Goal: Task Accomplishment & Management: Manage account settings

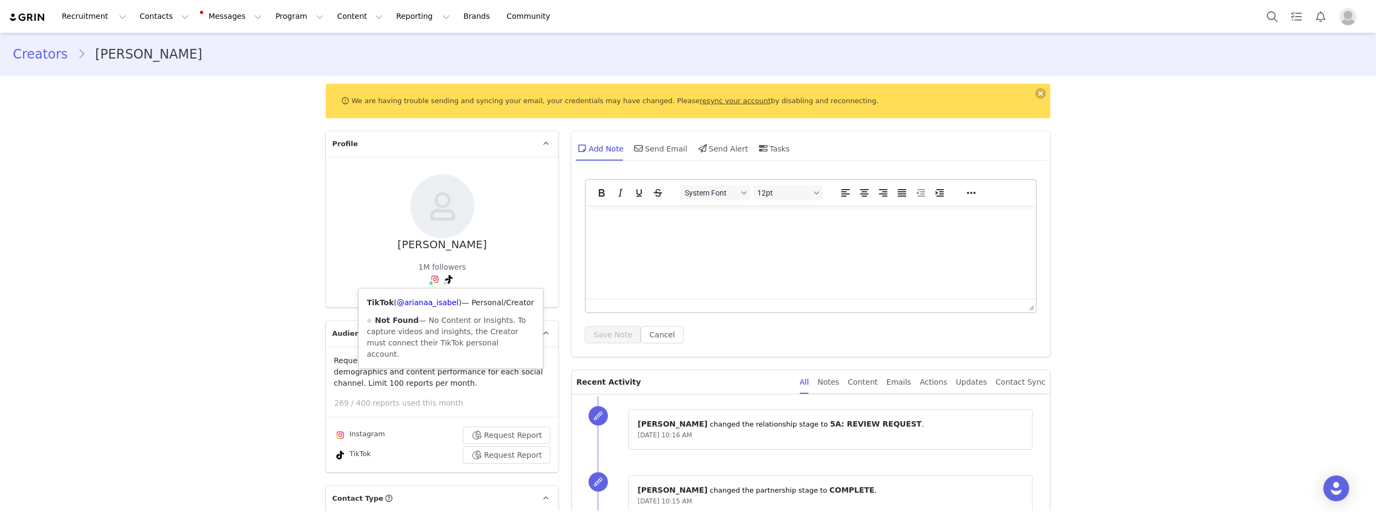
click at [434, 308] on div "TikTok ( @arianaa_isabel ) — Personal/Creator Not Found — No Content or Insight…" at bounding box center [451, 329] width 184 height 80
click at [434, 303] on link "@arianaa_isabel" at bounding box center [428, 302] width 62 height 9
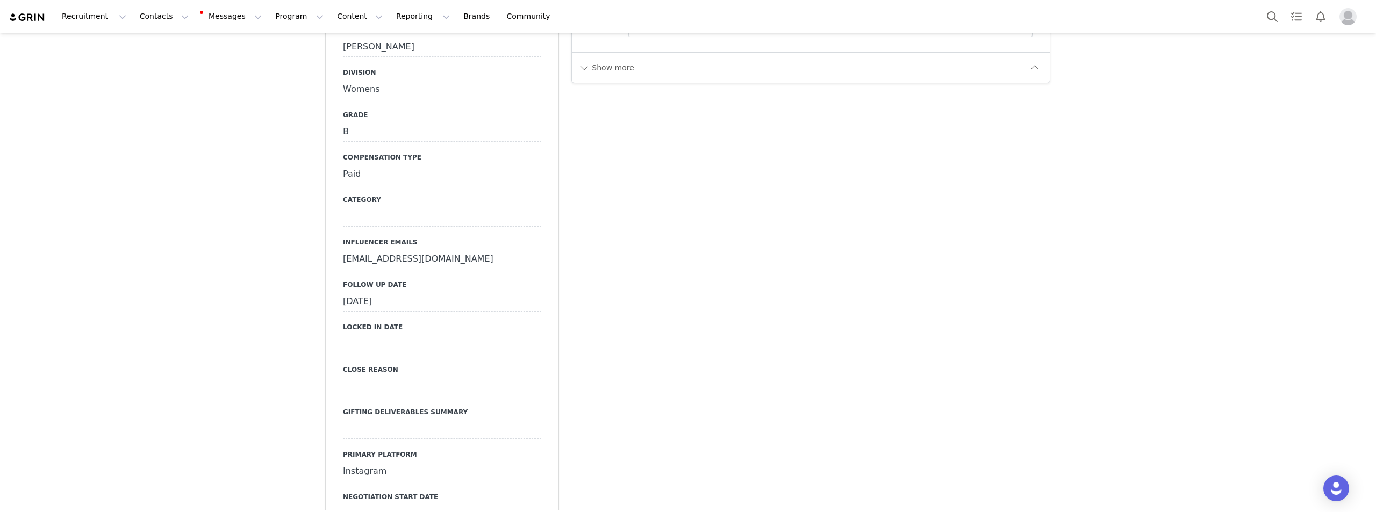
scroll to position [1505, 0]
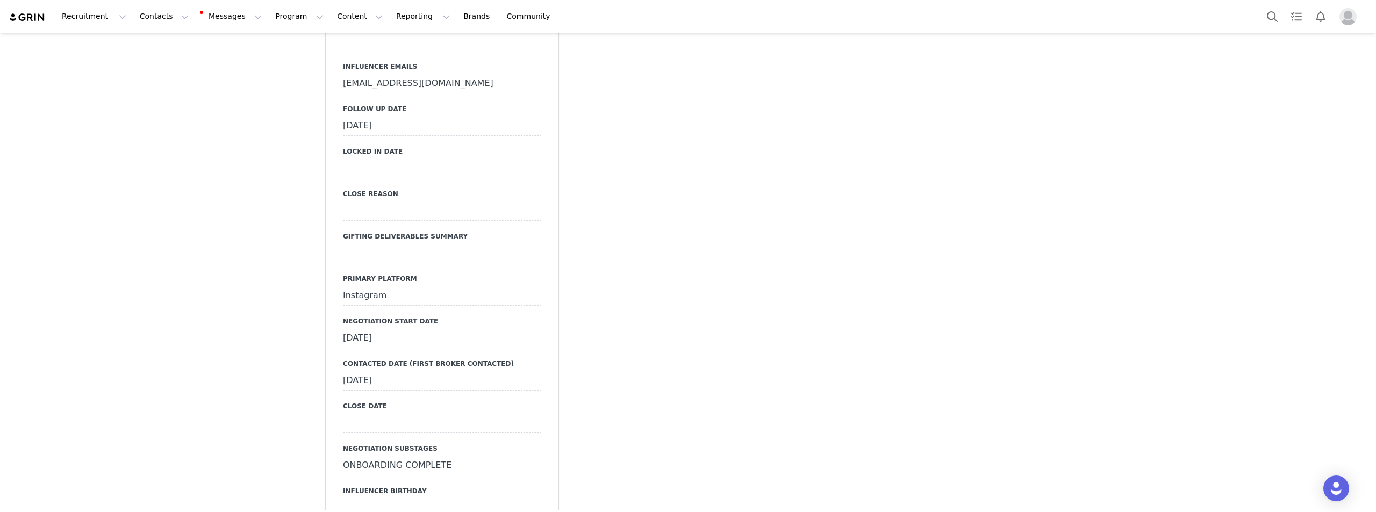
click at [390, 371] on div "March 29th, 2024" at bounding box center [442, 380] width 198 height 19
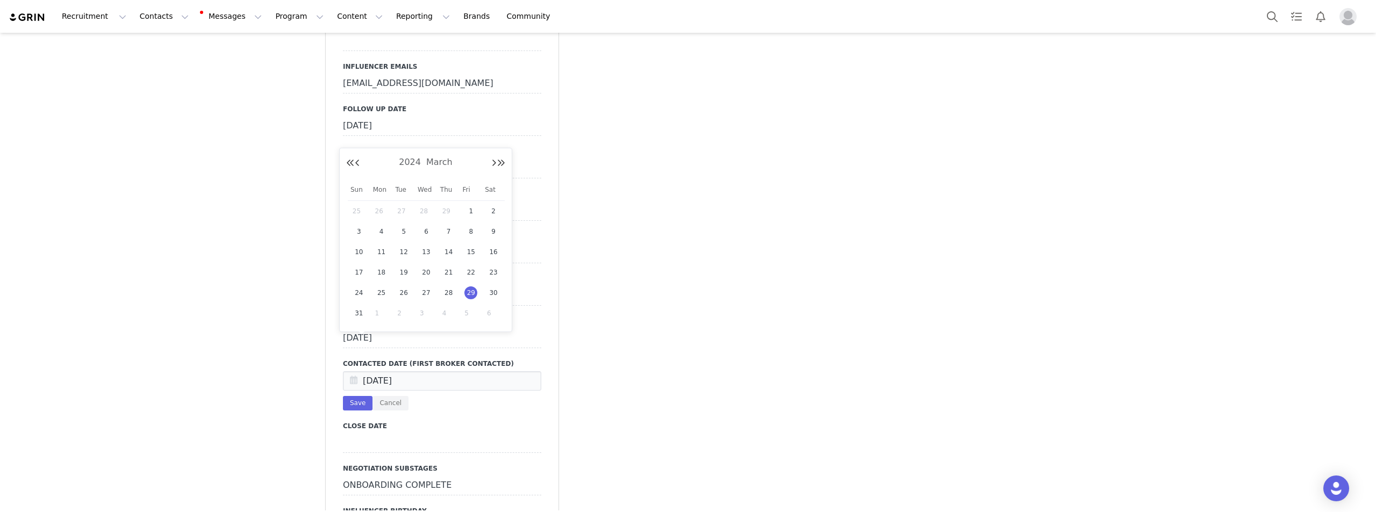
click at [469, 293] on span "29" at bounding box center [470, 293] width 13 height 13
click at [362, 371] on div "Mar 29 2024 Save Cancel" at bounding box center [442, 390] width 198 height 39
click at [360, 396] on button "Save" at bounding box center [358, 403] width 30 height 15
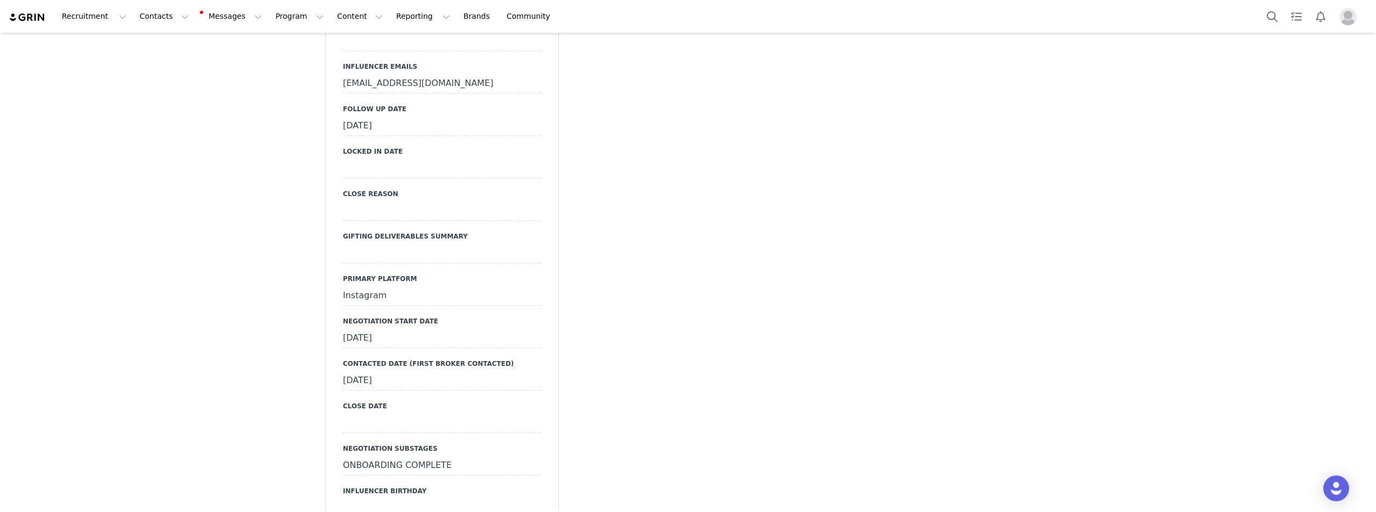
click at [397, 329] on div "April 1st, 2024" at bounding box center [442, 338] width 198 height 19
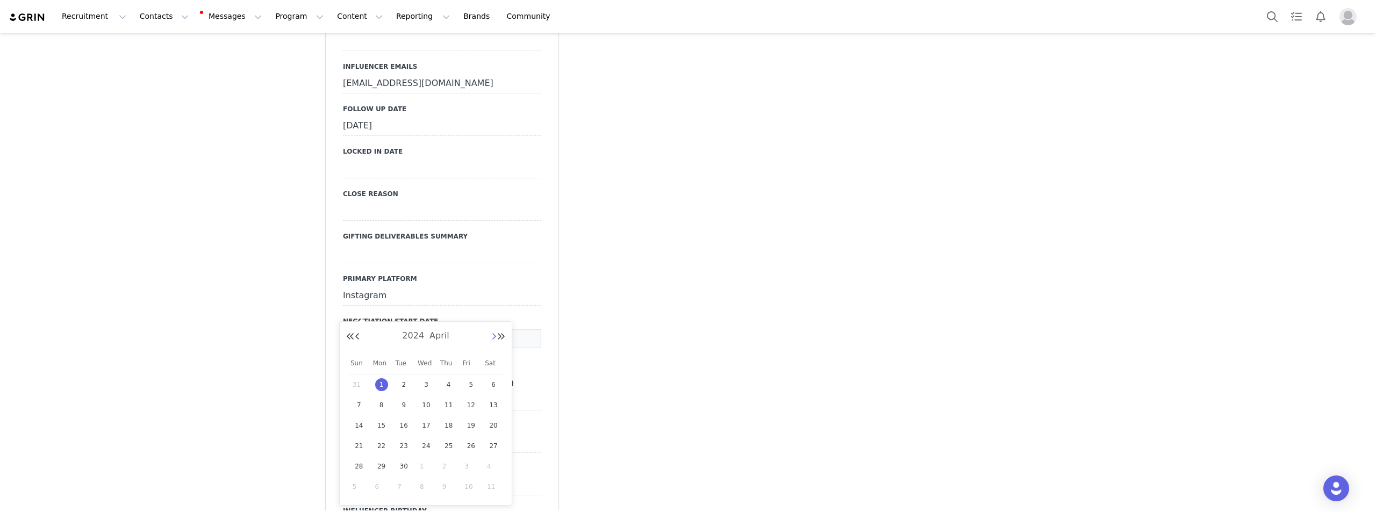
click at [491, 339] on button "Next Month" at bounding box center [493, 337] width 5 height 9
click at [493, 338] on button "Next Month" at bounding box center [493, 337] width 5 height 9
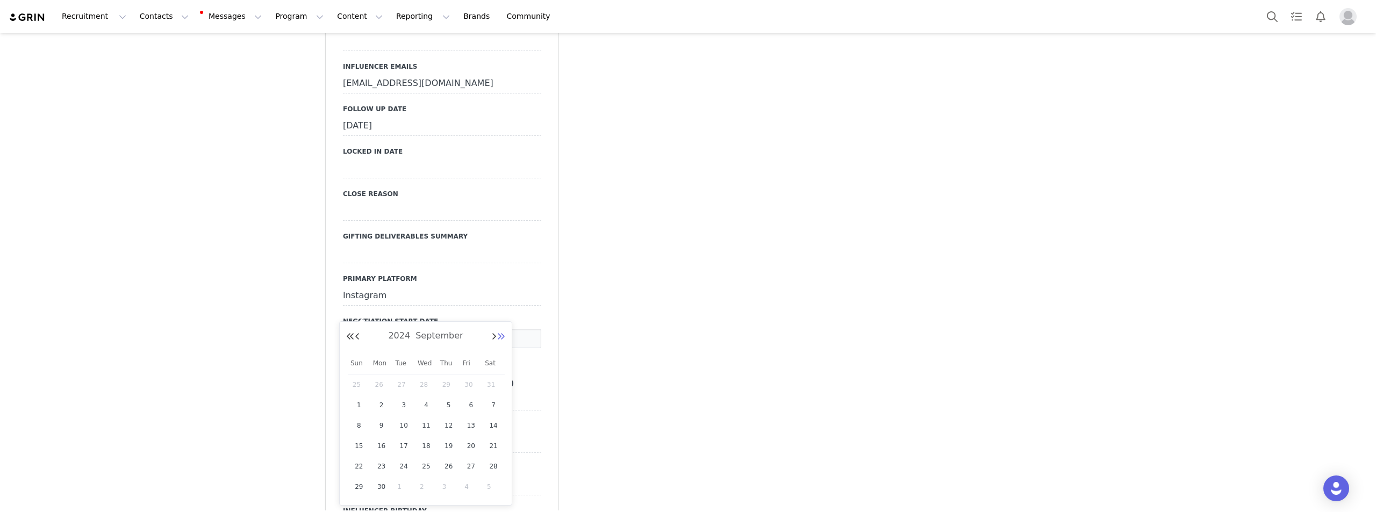
click at [501, 340] on button "Next Year" at bounding box center [501, 337] width 9 height 9
click at [409, 461] on div "30" at bounding box center [403, 467] width 23 height 16
type input "Sep 30 2025"
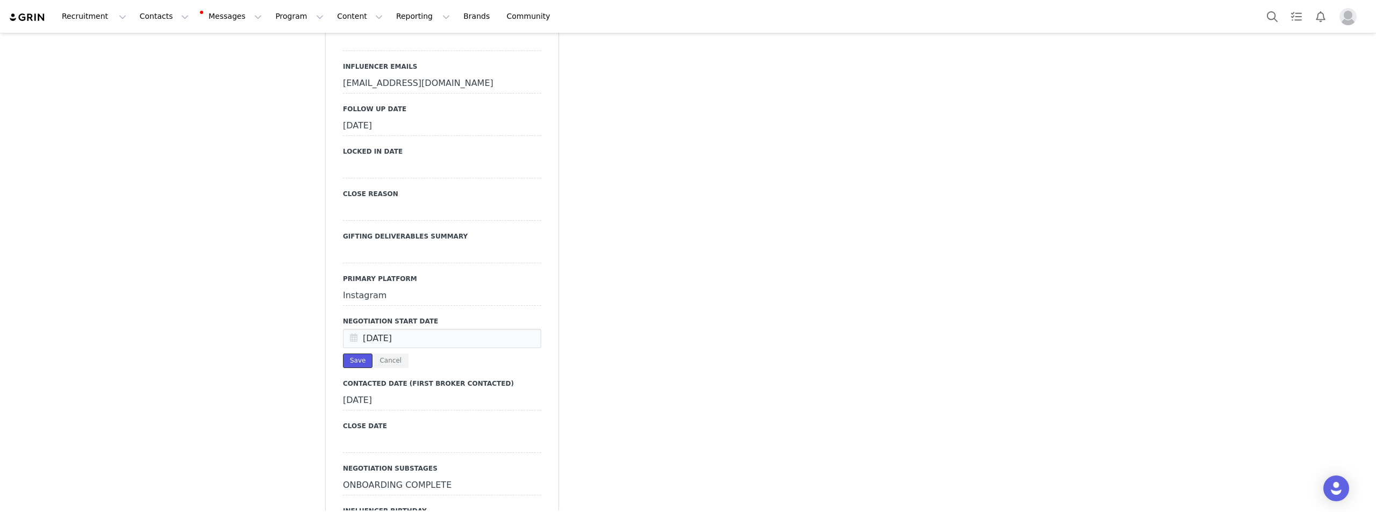
click at [359, 354] on button "Save" at bounding box center [358, 361] width 30 height 15
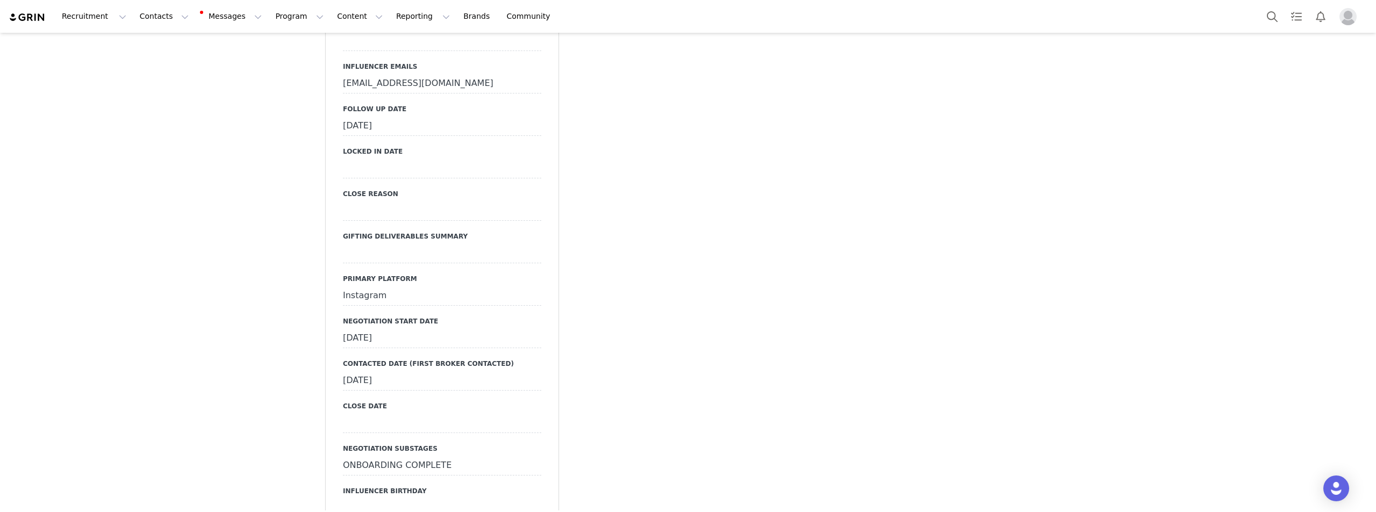
click at [400, 371] on div "March 29th, 2024" at bounding box center [442, 380] width 198 height 19
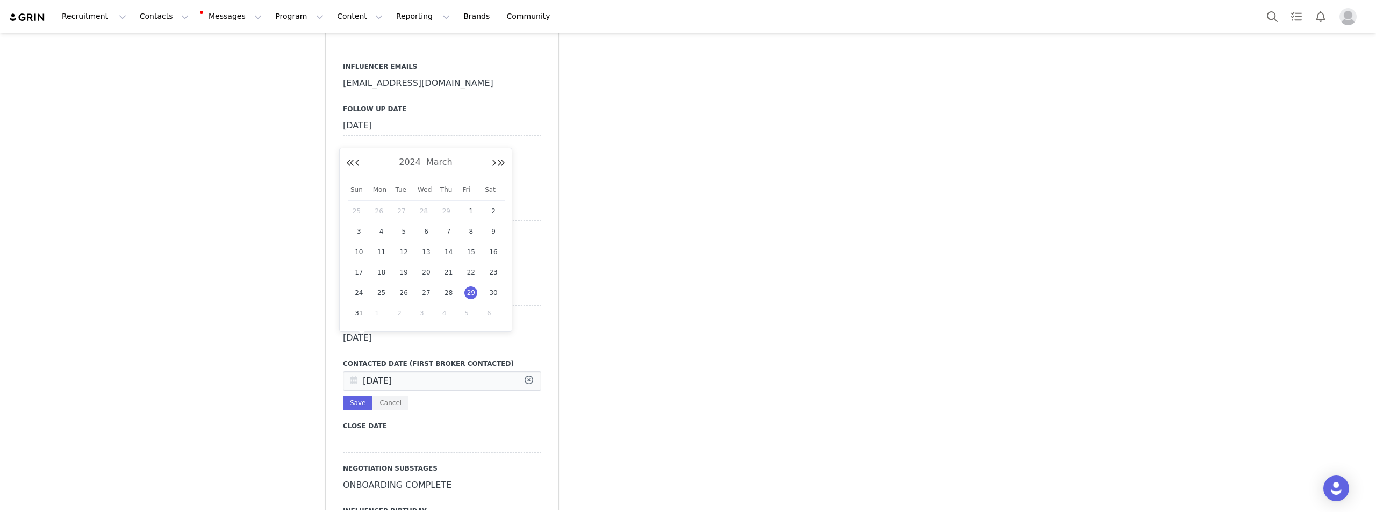
click at [400, 371] on input "Mar 29 2024" at bounding box center [442, 380] width 198 height 19
click at [501, 160] on button "Next Year" at bounding box center [501, 163] width 9 height 9
click at [495, 161] on button "Next Month" at bounding box center [493, 163] width 5 height 9
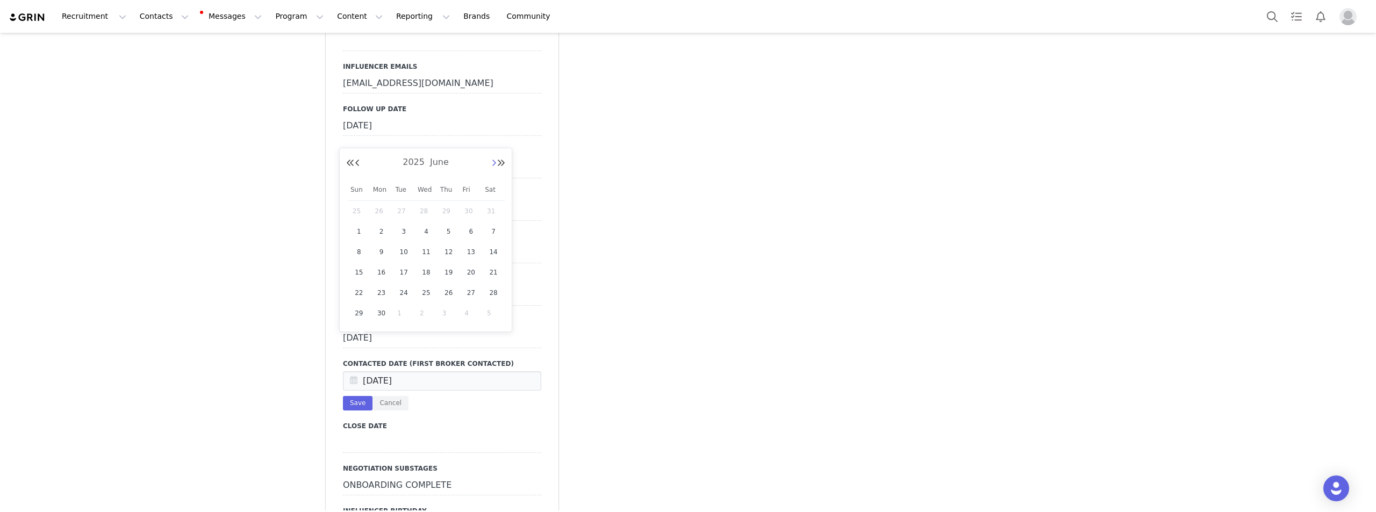
click at [495, 161] on button "Next Month" at bounding box center [493, 163] width 5 height 9
click at [403, 294] on span "30" at bounding box center [403, 293] width 13 height 13
type input "Sep 30 2025"
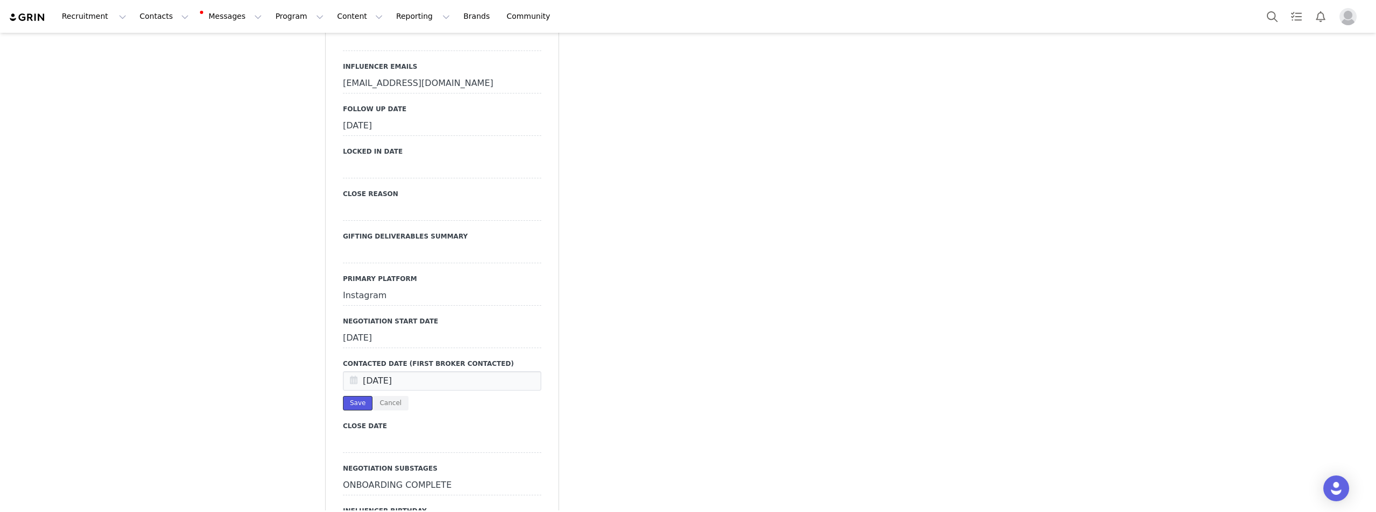
click at [358, 396] on button "Save" at bounding box center [358, 403] width 30 height 15
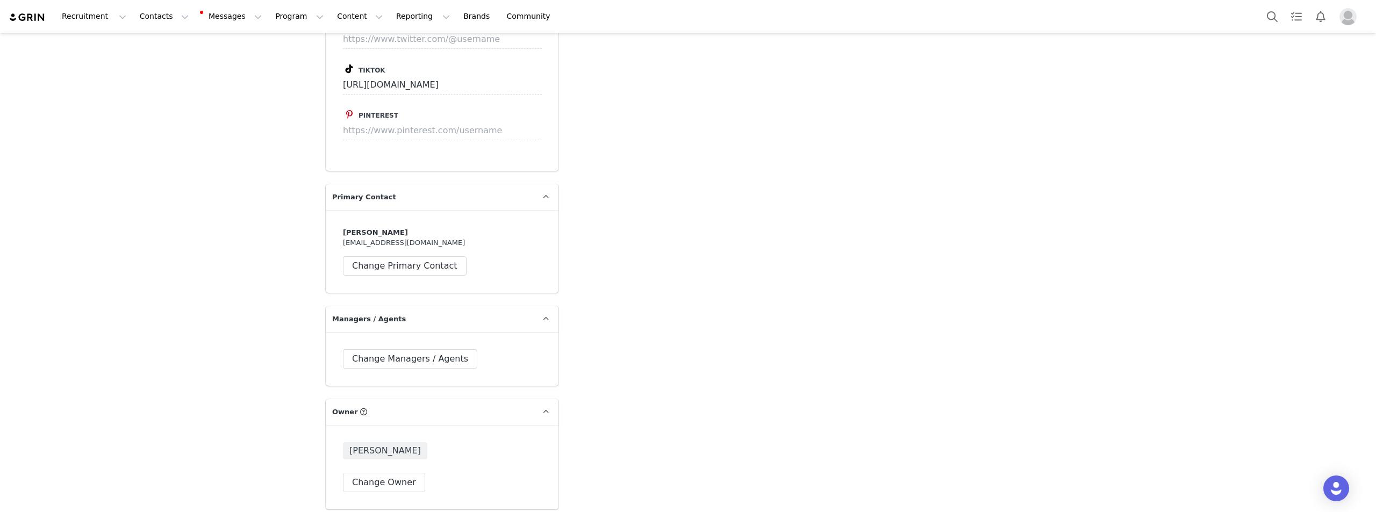
scroll to position [3118, 0]
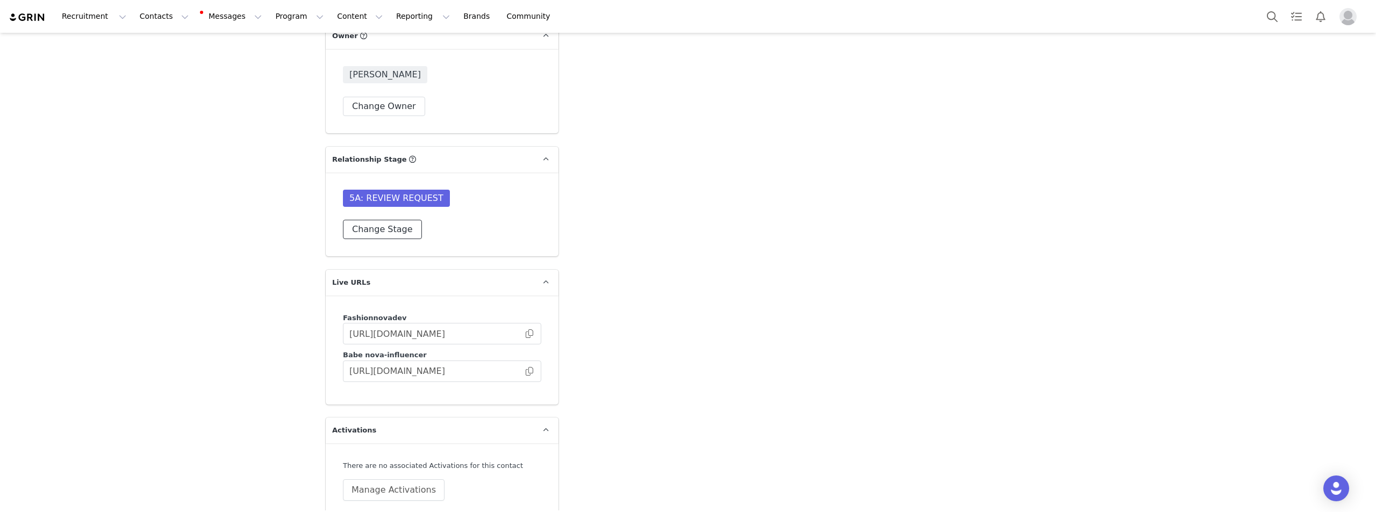
click at [390, 220] on button "Change Stage" at bounding box center [382, 229] width 79 height 19
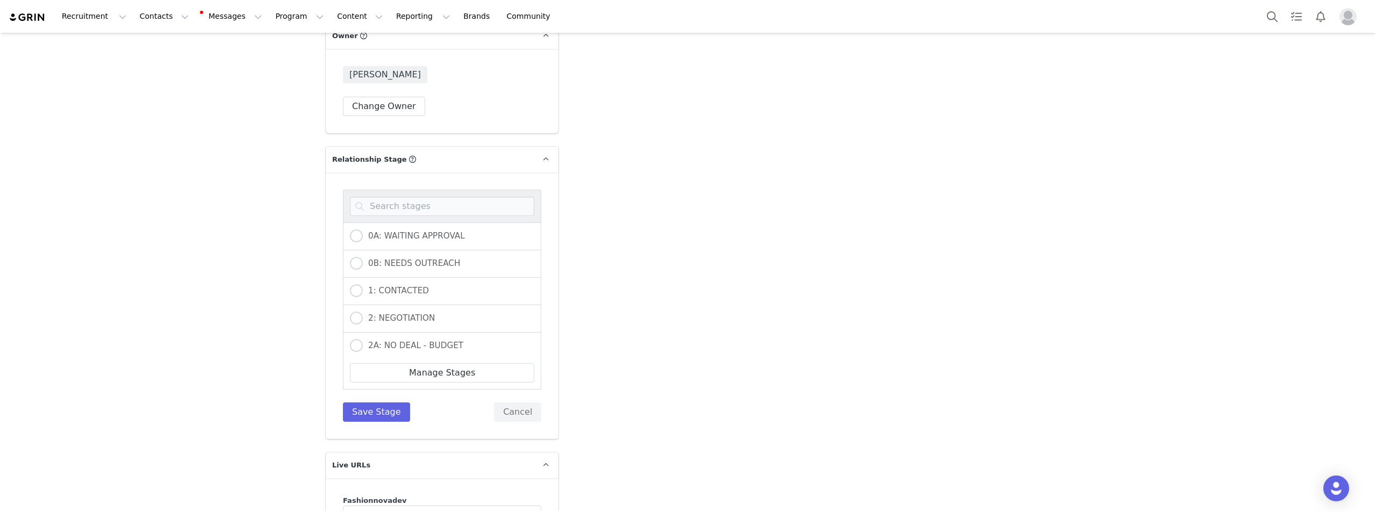
click at [427, 190] on div at bounding box center [442, 206] width 198 height 33
click at [386, 312] on label "2: NEGOTIATION" at bounding box center [392, 319] width 85 height 14
click at [363, 312] on input "2: NEGOTIATION" at bounding box center [356, 319] width 13 height 14
radio input "true"
radio input "false"
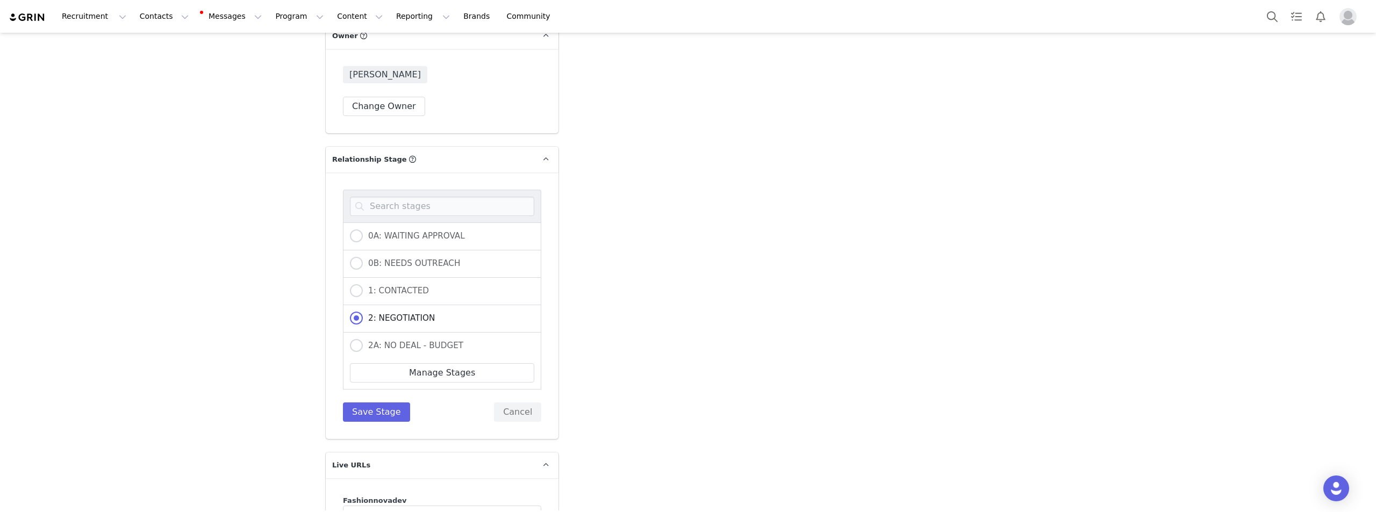
click at [377, 389] on div "0A: WAITING APPROVAL 0B: NEEDS OUTREACH 1: CONTACTED 2: NEGOTIATION 2A: NO DEAL…" at bounding box center [442, 306] width 233 height 267
click at [377, 403] on button "Save Stage" at bounding box center [376, 412] width 67 height 19
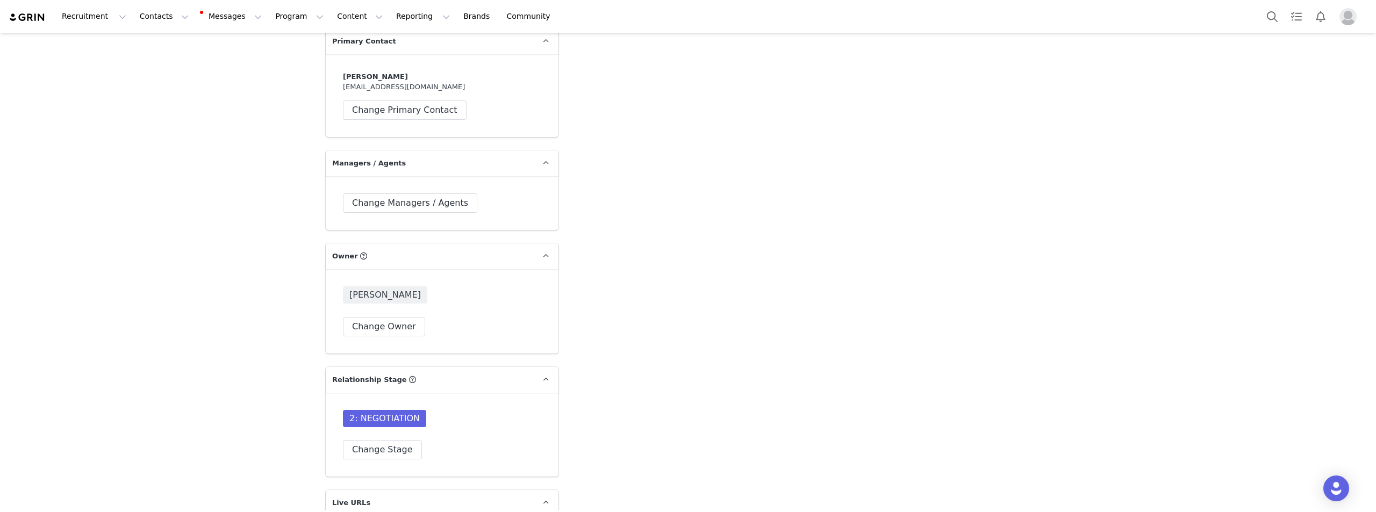
scroll to position [2957, 0]
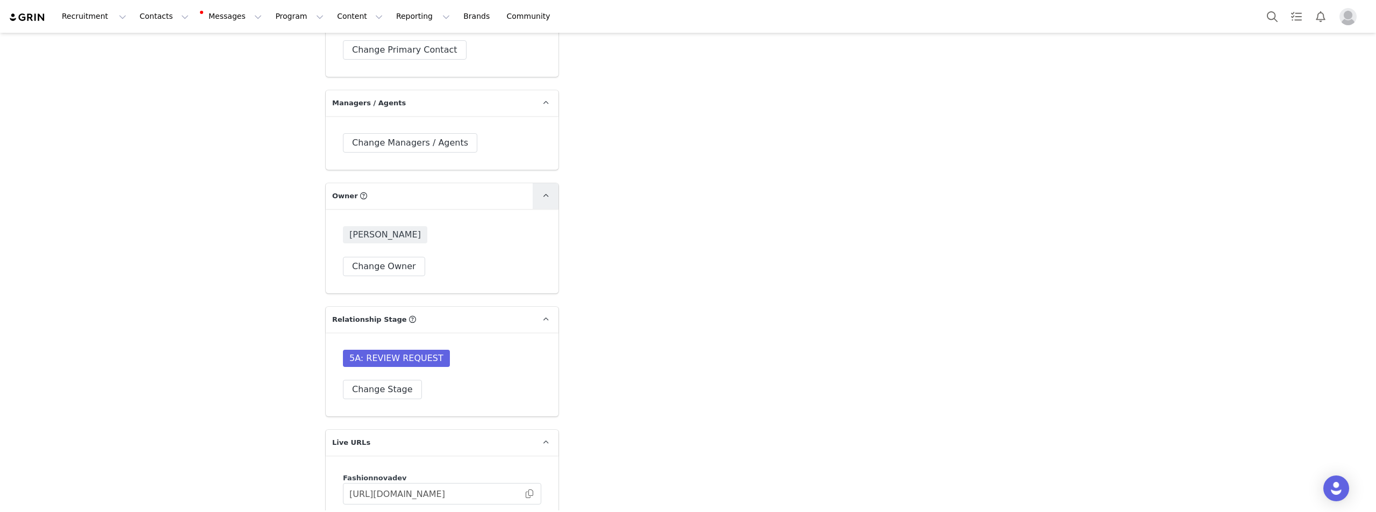
scroll to position [3006, 0]
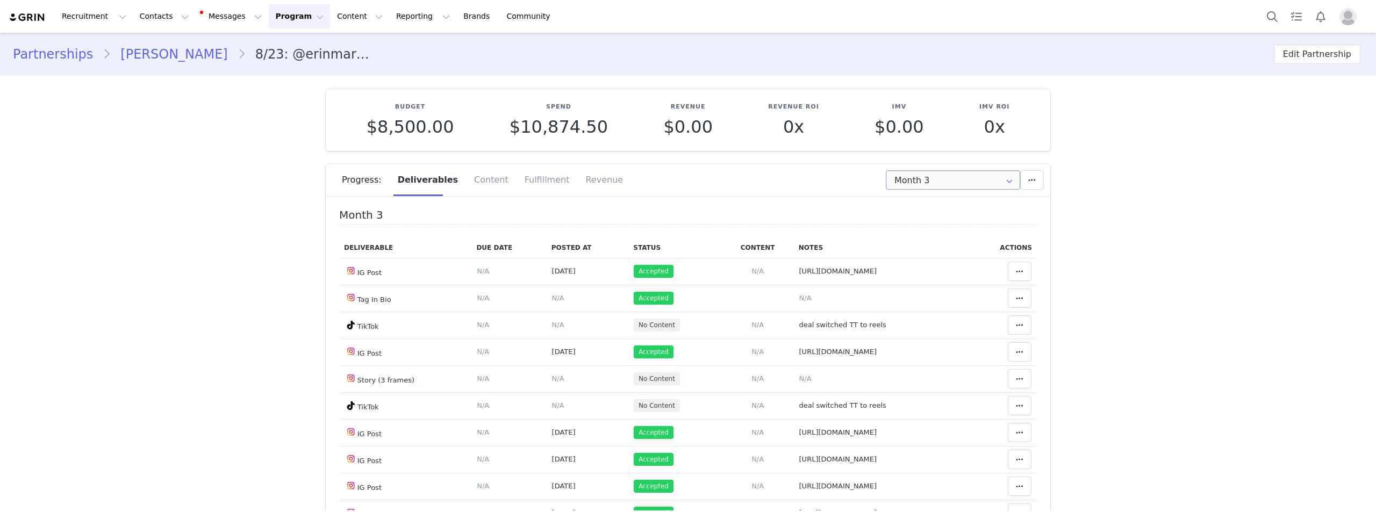
click at [956, 164] on div "Progress: Deliverables Content Fulfillment Revenue" at bounding box center [696, 180] width 709 height 32
click at [956, 175] on input "Month 3" at bounding box center [953, 179] width 134 height 19
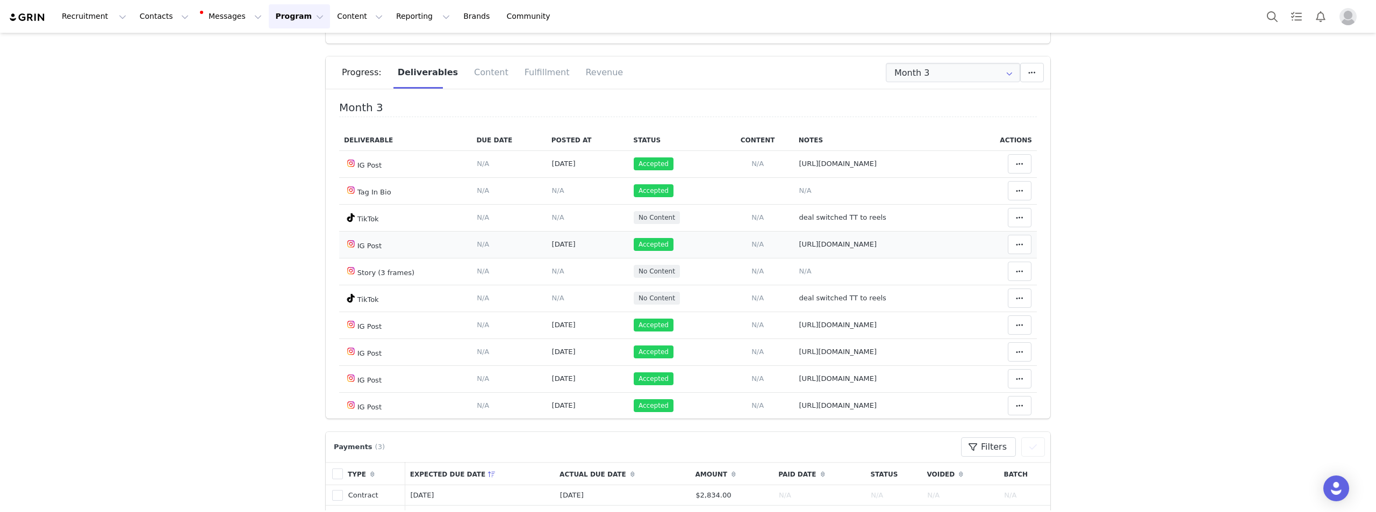
scroll to position [188, 0]
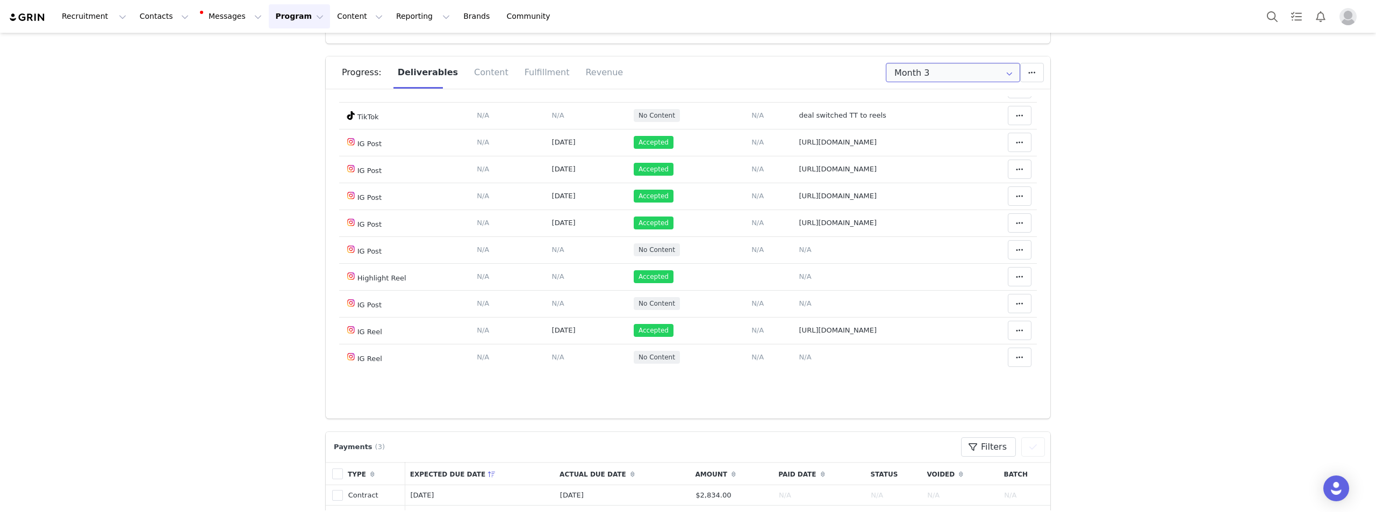
click at [929, 80] on input "Month 3" at bounding box center [953, 72] width 134 height 19
click at [926, 119] on li "Month 2 Sep 23rd - Oct 22nd" at bounding box center [953, 120] width 141 height 18
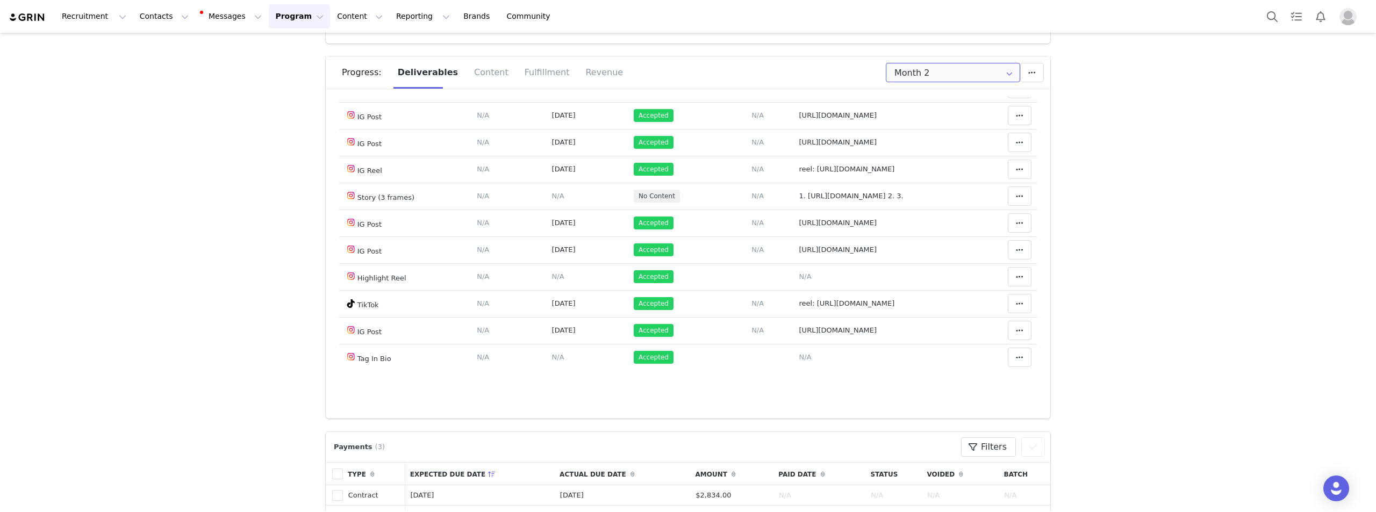
click at [946, 73] on input "Month 2" at bounding box center [953, 72] width 134 height 19
click at [955, 142] on span "Oct 23rd - Nov 23rd" at bounding box center [984, 138] width 59 height 18
type input "Month 3"
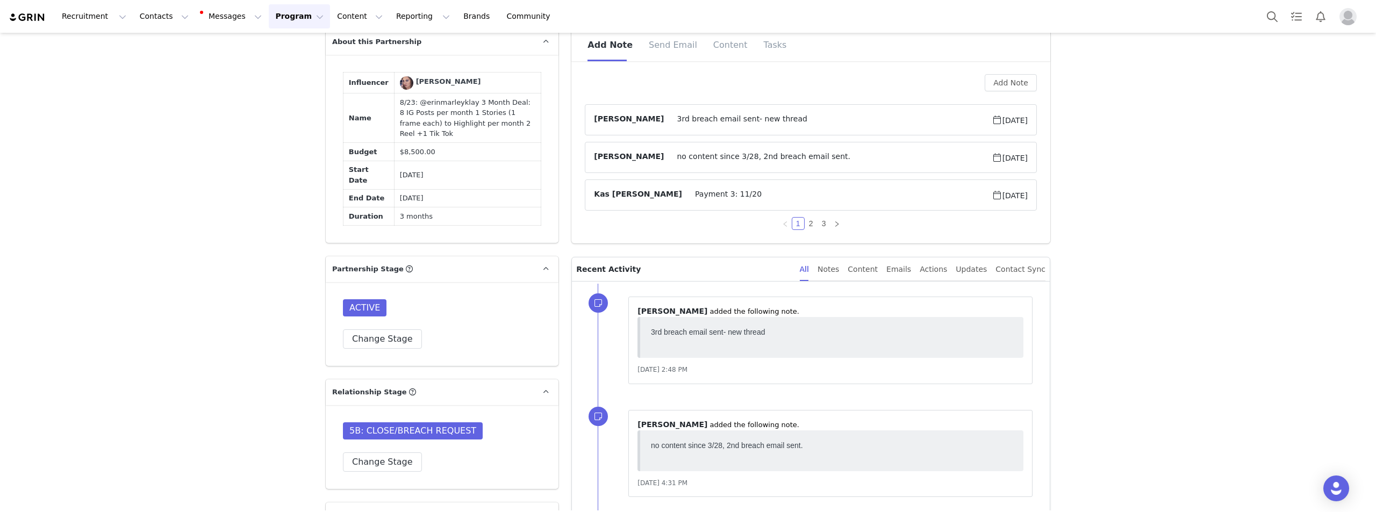
scroll to position [645, 0]
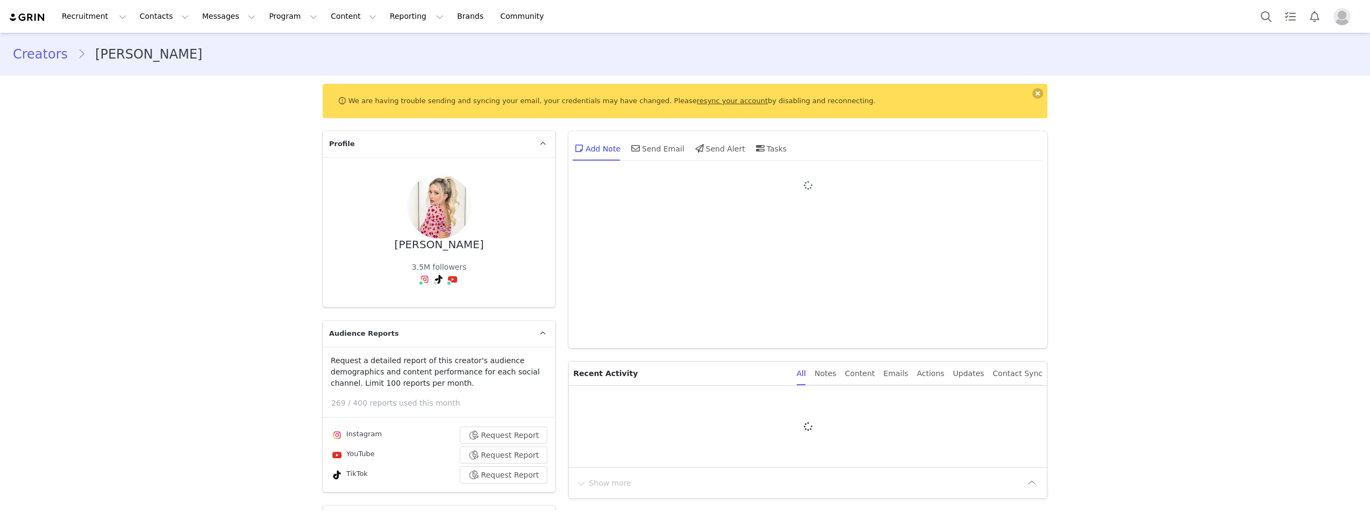
type input "+1 ([GEOGRAPHIC_DATA])"
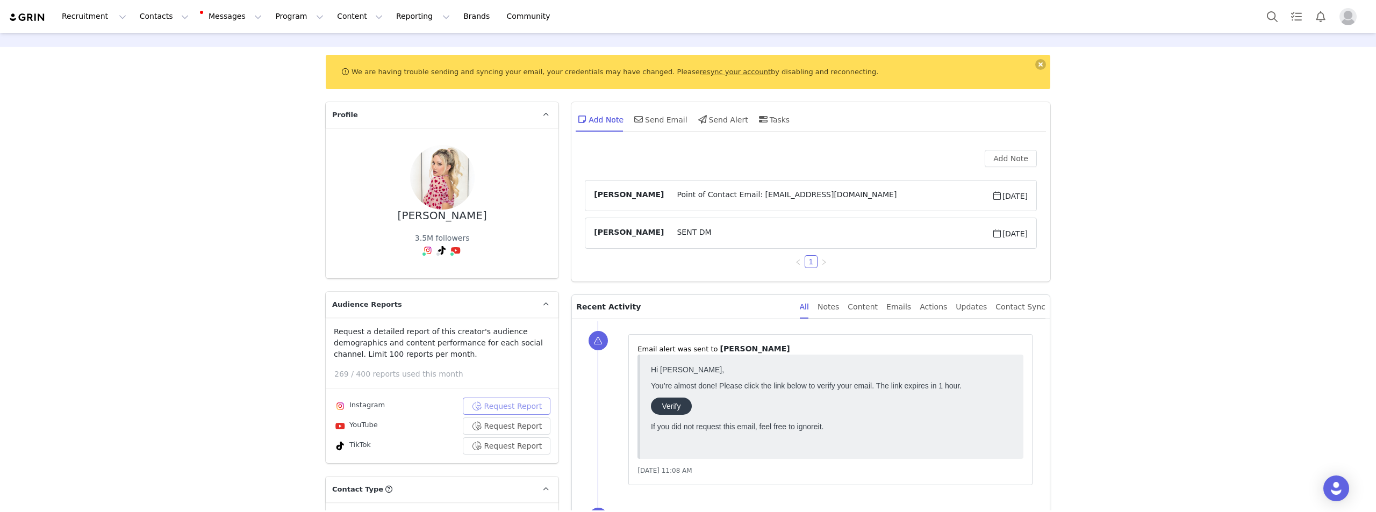
scroll to position [54, 0]
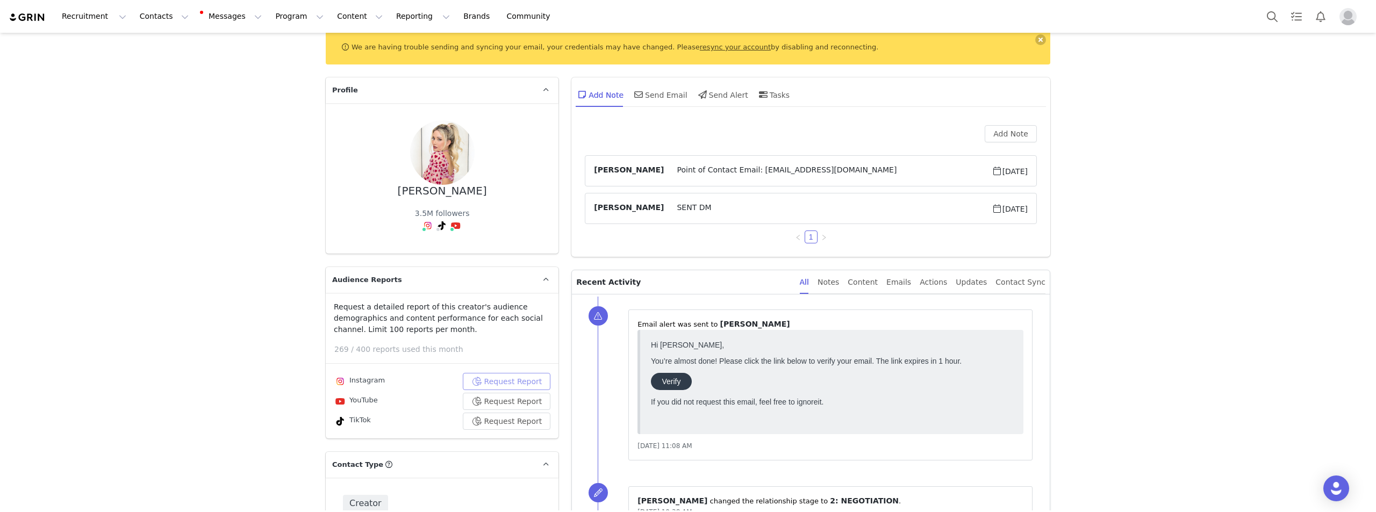
click at [529, 373] on button "Request Report" at bounding box center [507, 381] width 88 height 17
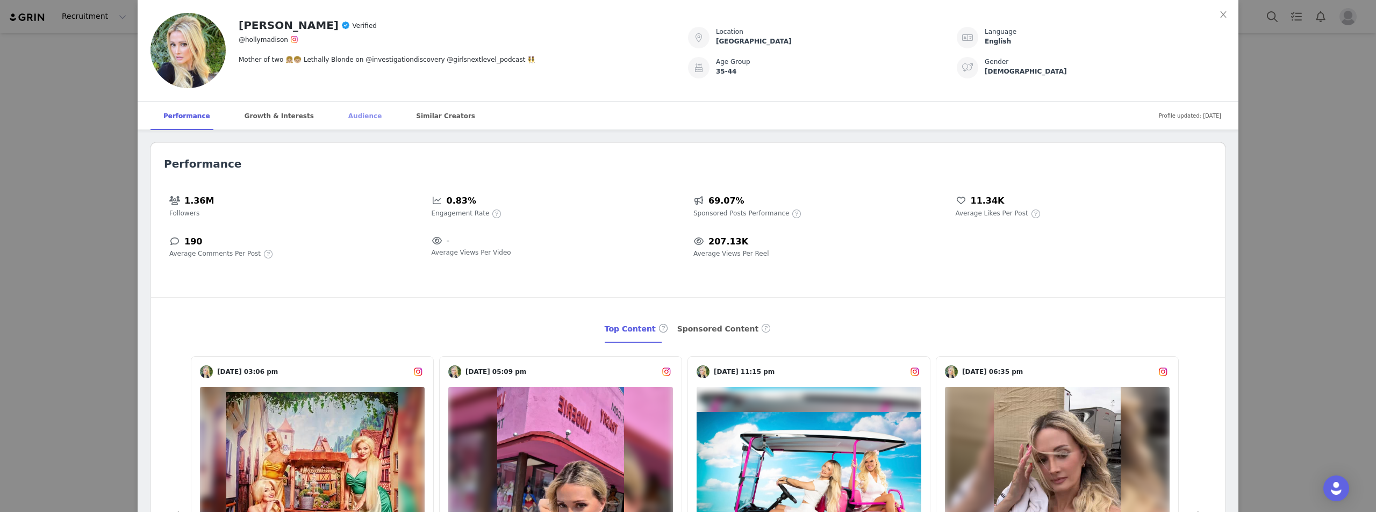
click at [353, 120] on div "Audience" at bounding box center [364, 116] width 59 height 29
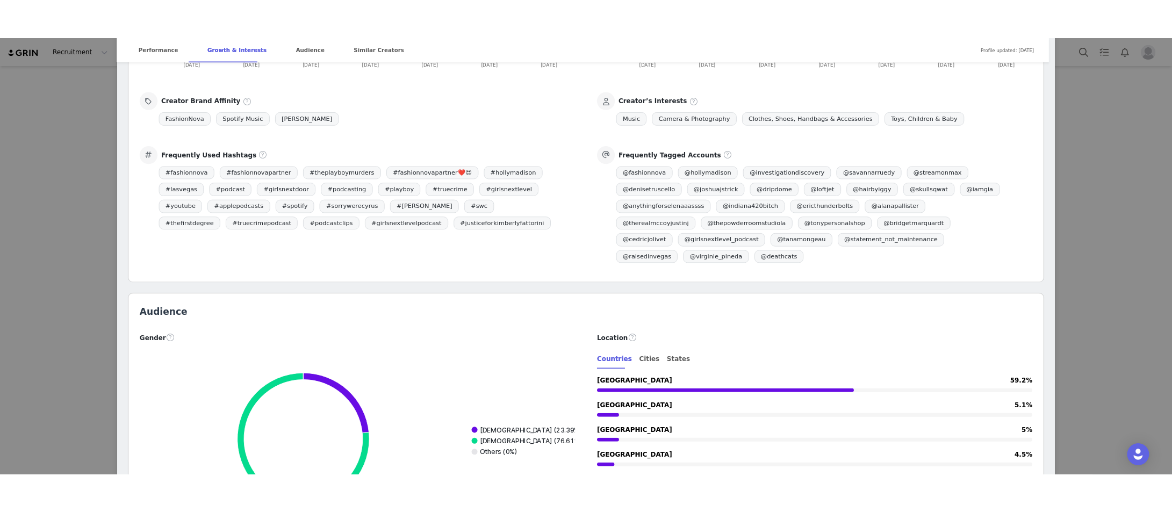
scroll to position [1129, 0]
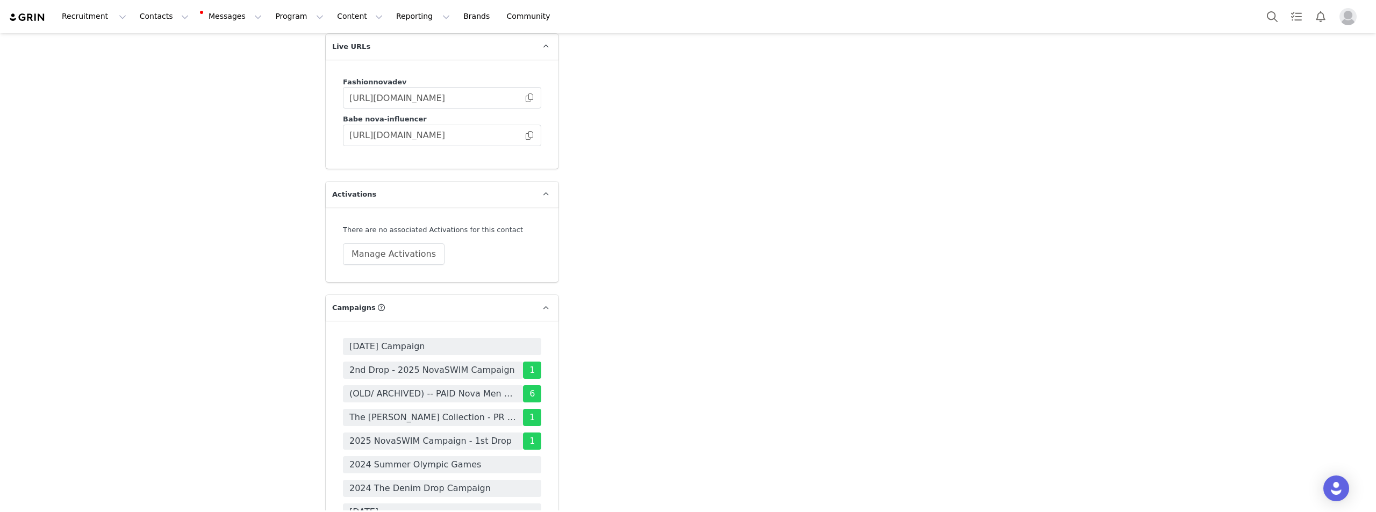
drag, startPoint x: 553, startPoint y: 428, endPoint x: 570, endPoint y: 452, distance: 28.5
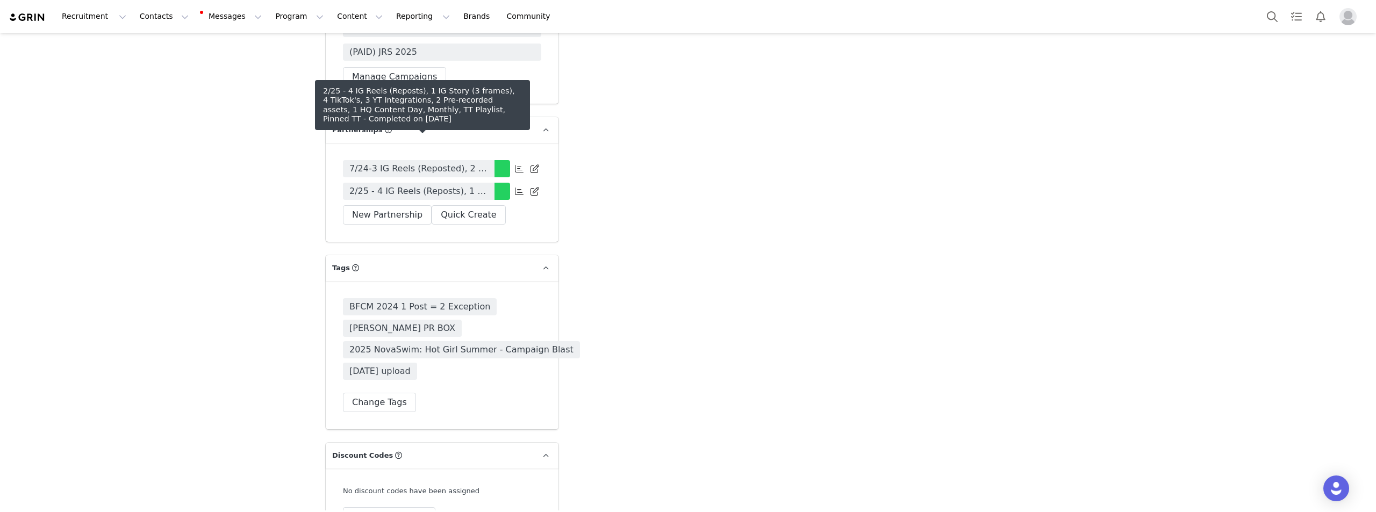
click at [421, 185] on span "2/25 - 4 IG Reels (Reposts), 1 IG Story (3 frames), 4 TikTok's, 3 YT Integratio…" at bounding box center [418, 191] width 139 height 13
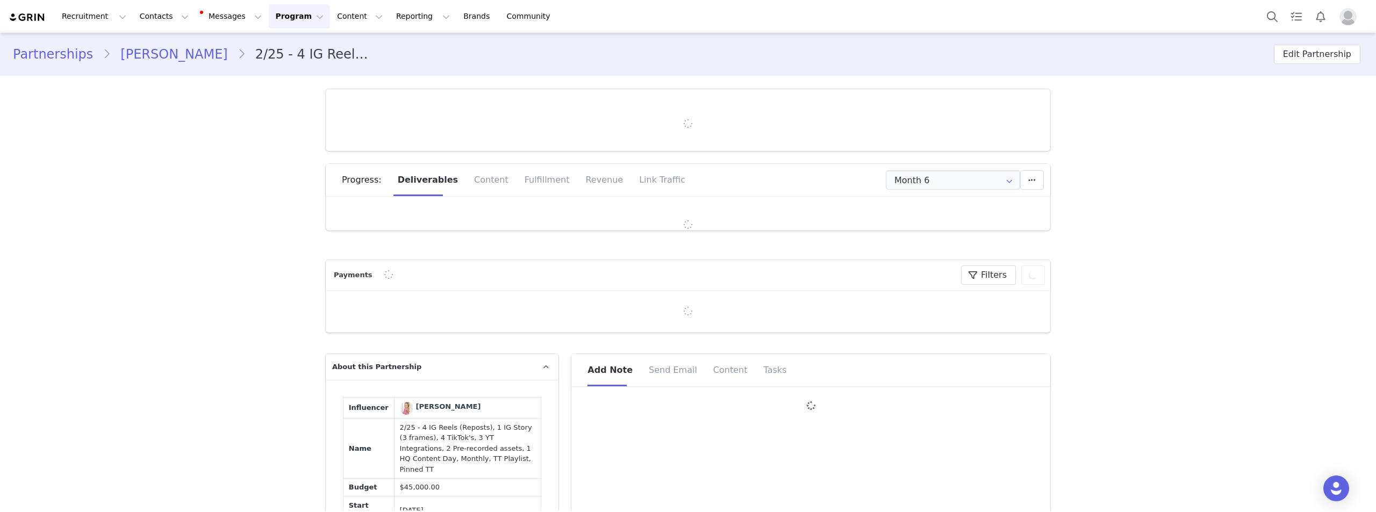
type input "+1 ([GEOGRAPHIC_DATA])"
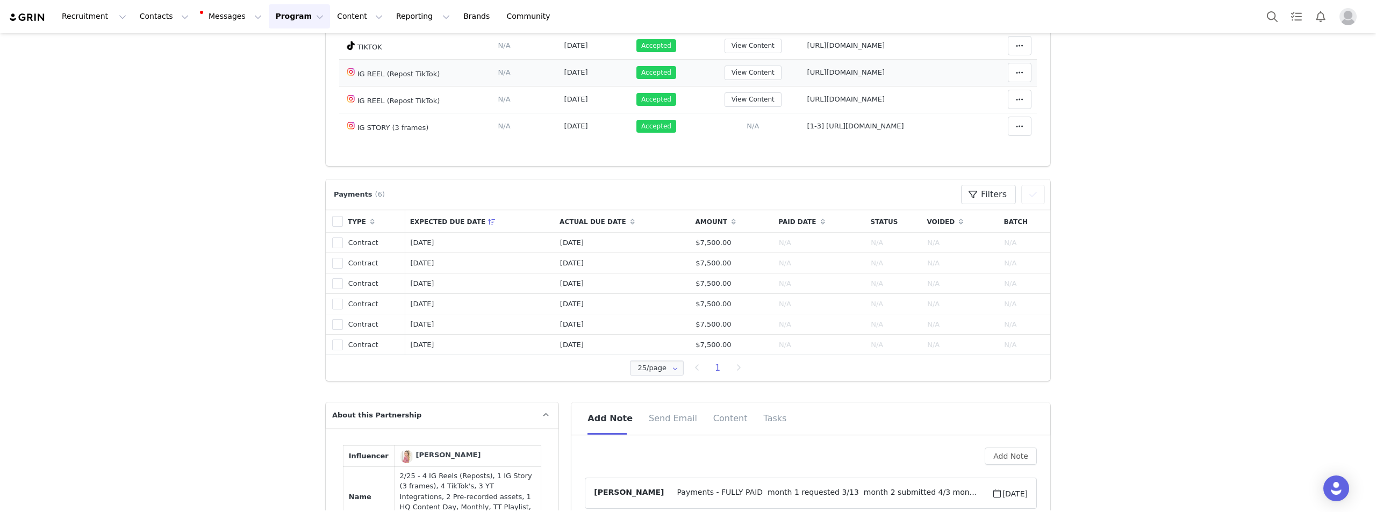
scroll to position [120, 0]
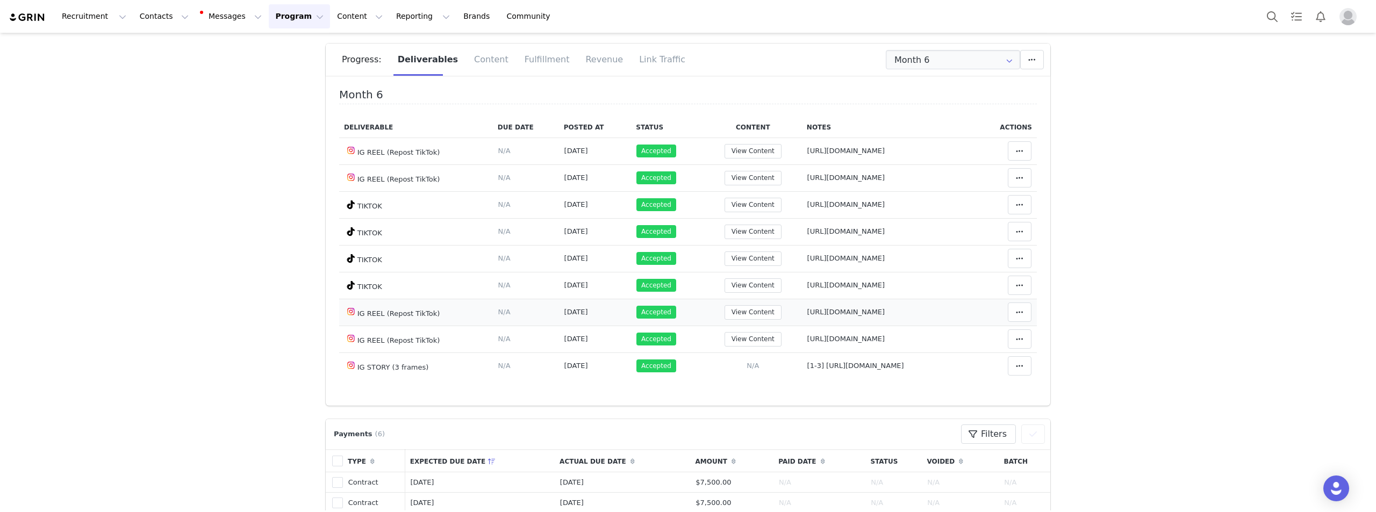
drag, startPoint x: 429, startPoint y: 314, endPoint x: 380, endPoint y: 315, distance: 49.5
click at [380, 315] on td "IG REEL (Repost TikTok)" at bounding box center [416, 312] width 154 height 27
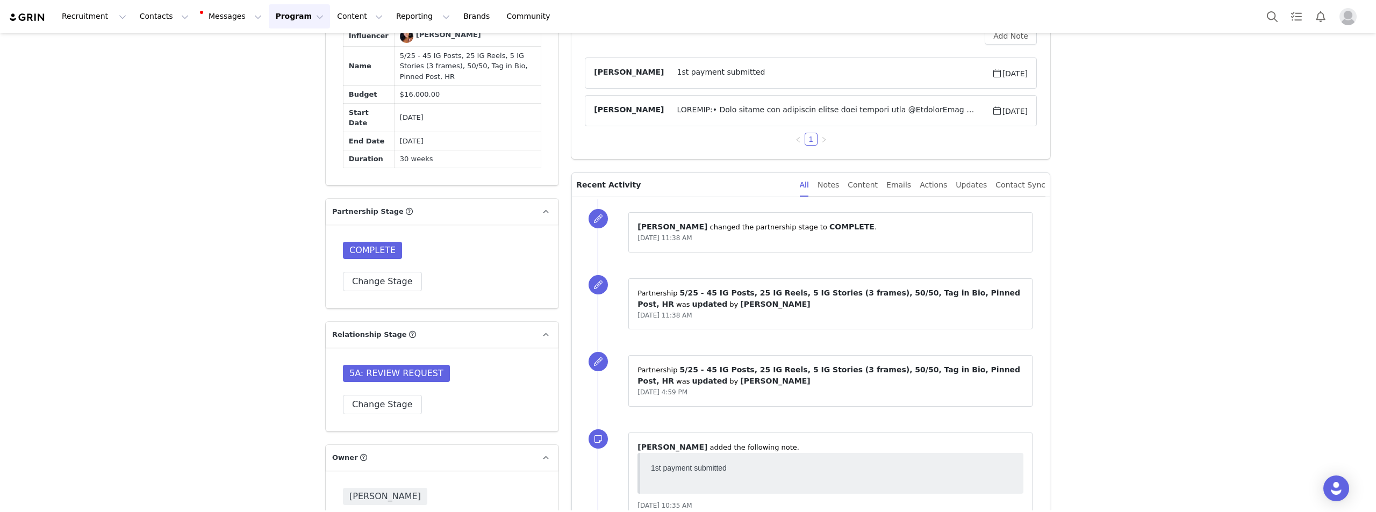
scroll to position [538, 0]
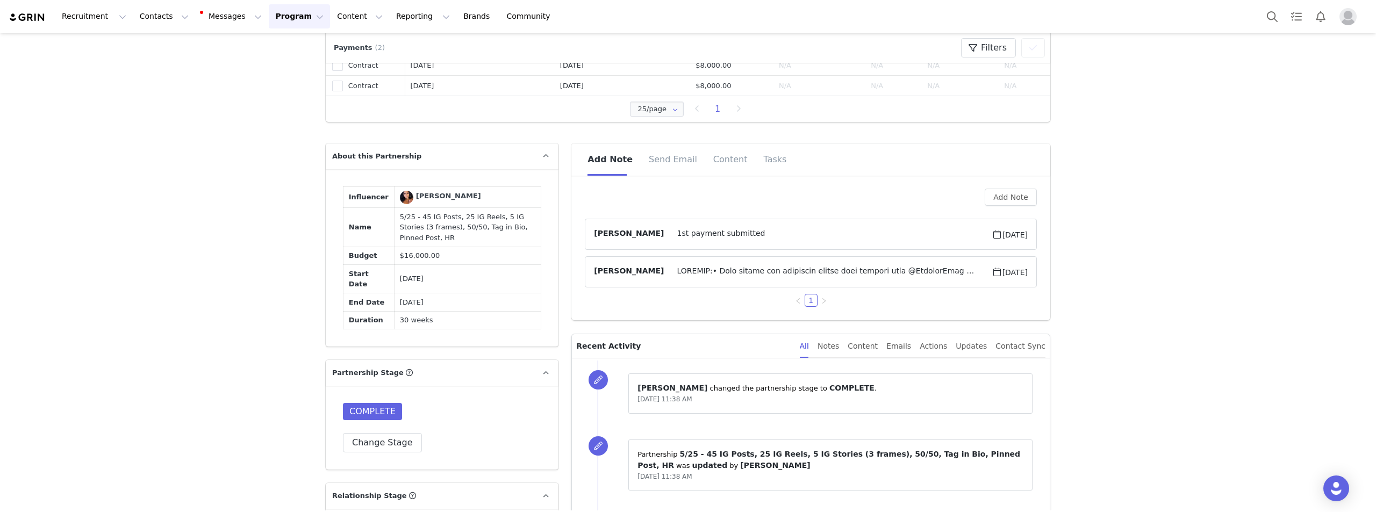
click at [433, 192] on div "[PERSON_NAME]" at bounding box center [448, 196] width 65 height 11
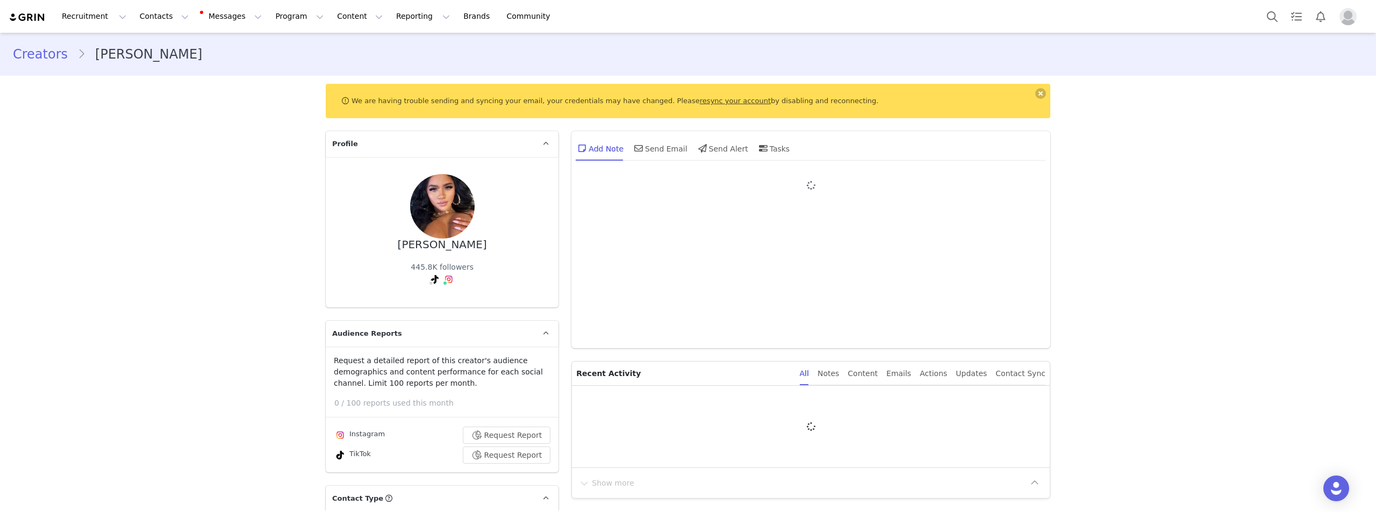
type input "+1 ([GEOGRAPHIC_DATA])"
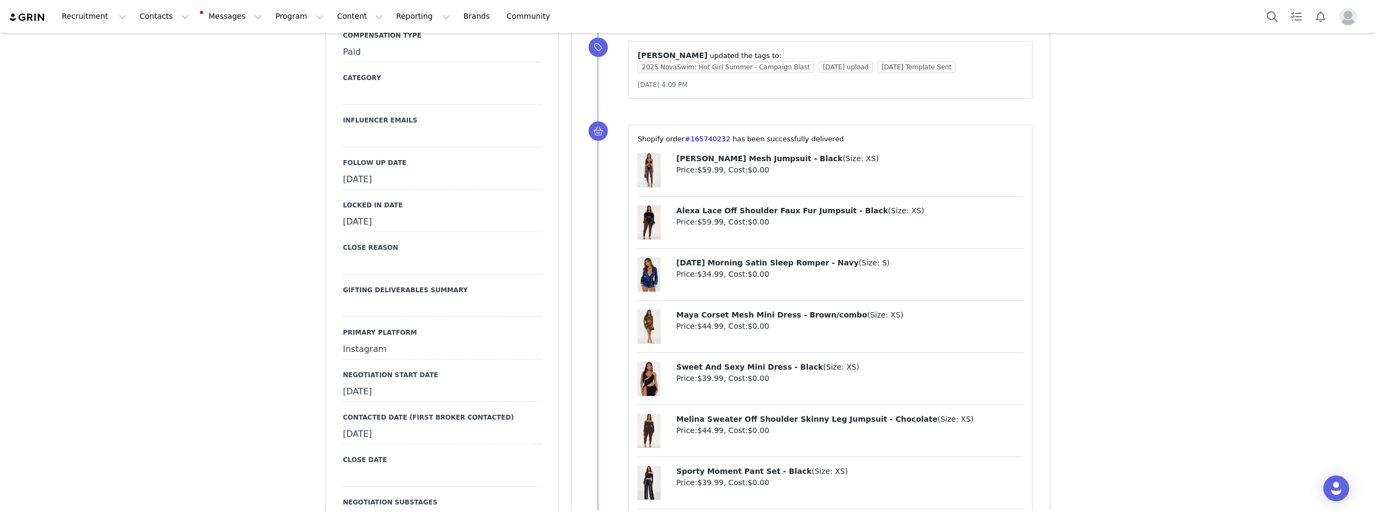
scroll to position [1505, 0]
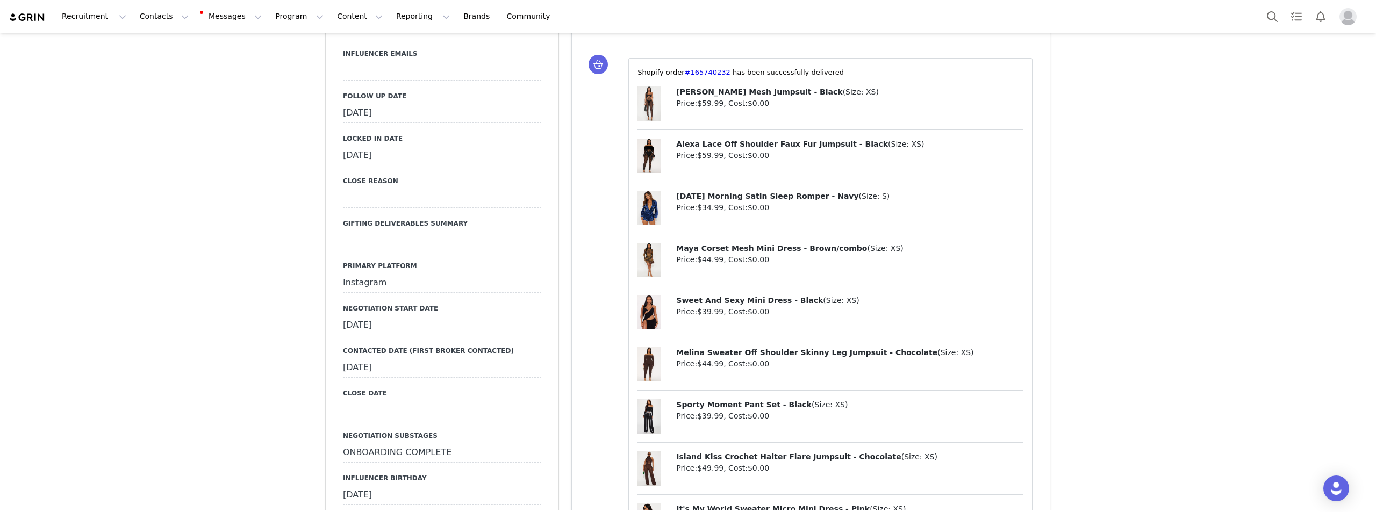
click at [381, 401] on div at bounding box center [442, 410] width 198 height 19
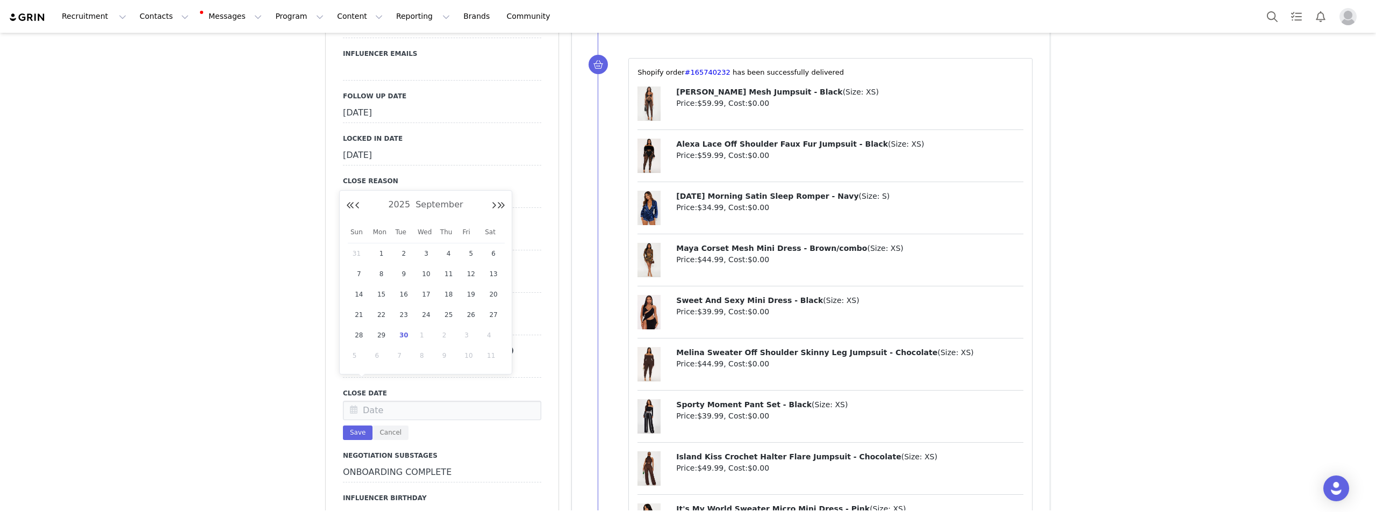
click at [407, 334] on span "30" at bounding box center [403, 335] width 13 height 13
type input "[DATE]"
click at [362, 426] on button "Save" at bounding box center [358, 433] width 30 height 15
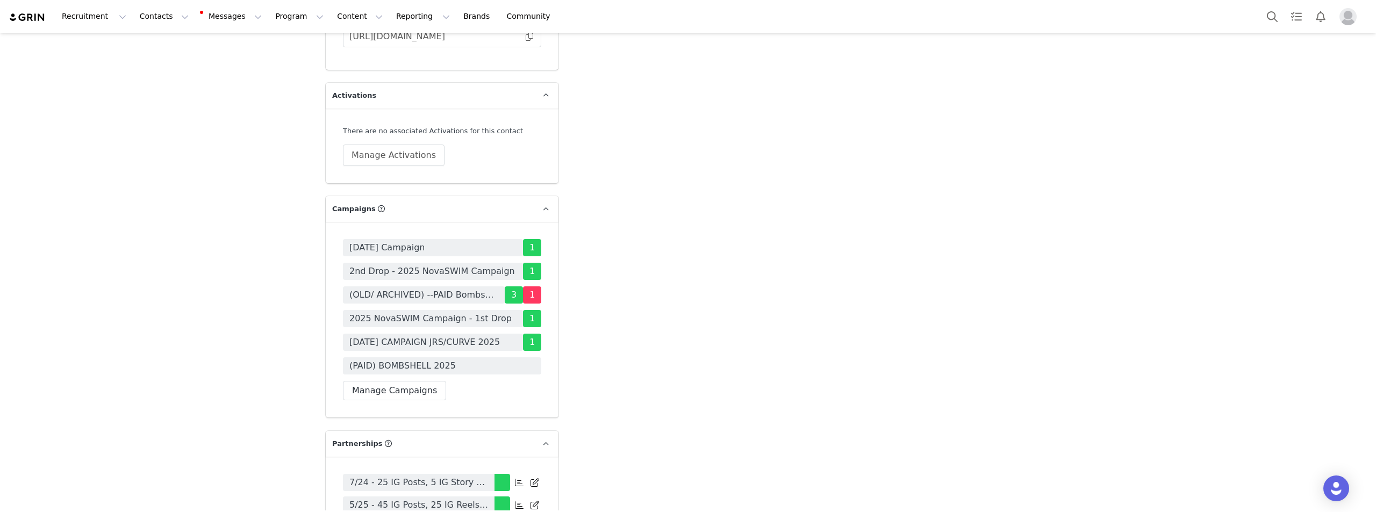
scroll to position [3440, 0]
click at [394, 383] on div "2024 Halloween Campaign 1 2nd Drop - 2025 NovaSWIM Campaign 1 (OLD/ ARCHIVED) -…" at bounding box center [442, 319] width 233 height 196
click at [391, 381] on button "Manage Campaigns" at bounding box center [394, 390] width 103 height 19
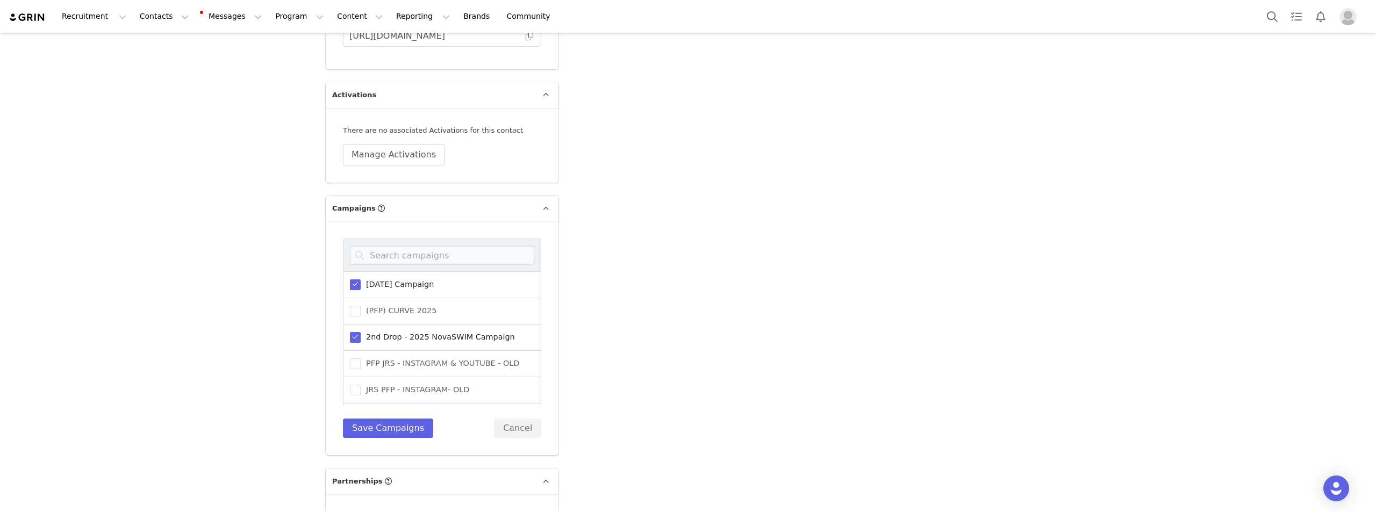
click at [352, 280] on span at bounding box center [355, 285] width 11 height 11
click at [361, 280] on input "2024 Halloween Campaign" at bounding box center [361, 280] width 0 height 0
click at [353, 332] on span at bounding box center [355, 337] width 11 height 11
click at [361, 332] on input "2nd Drop - 2025 NovaSWIM Campaign" at bounding box center [361, 332] width 0 height 0
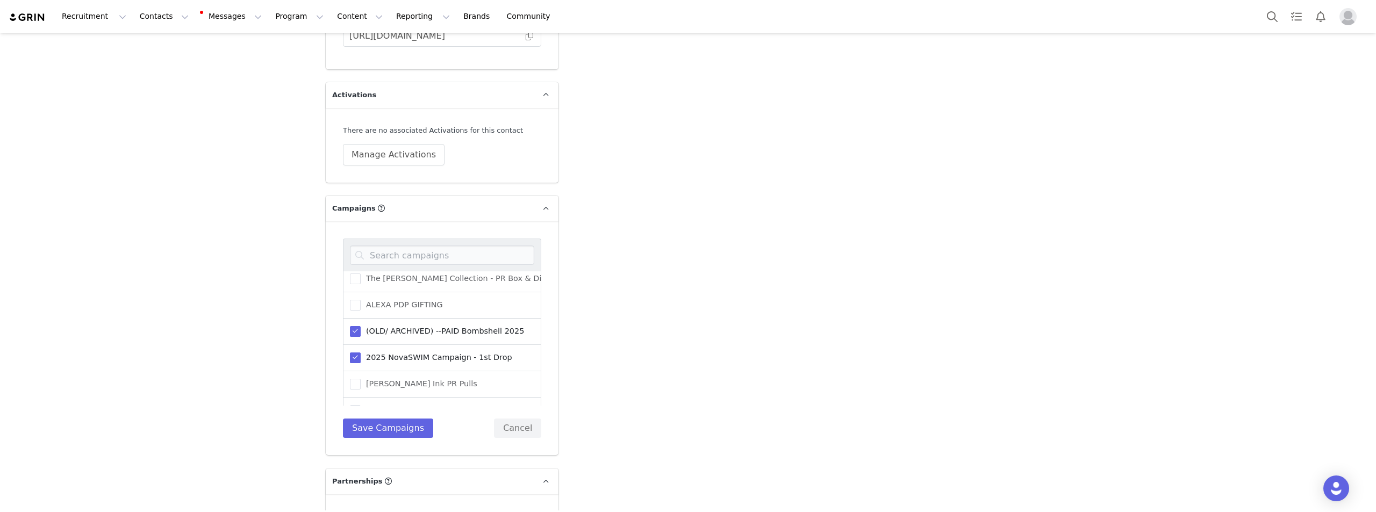
click at [350, 334] on span at bounding box center [355, 331] width 11 height 11
click at [361, 326] on input "(OLD/ ARCHIVED) --PAID Bombshell 2025" at bounding box center [361, 326] width 0 height 0
click at [350, 356] on span at bounding box center [355, 358] width 11 height 11
click at [361, 353] on input "2025 NovaSWIM Campaign - 1st Drop" at bounding box center [361, 353] width 0 height 0
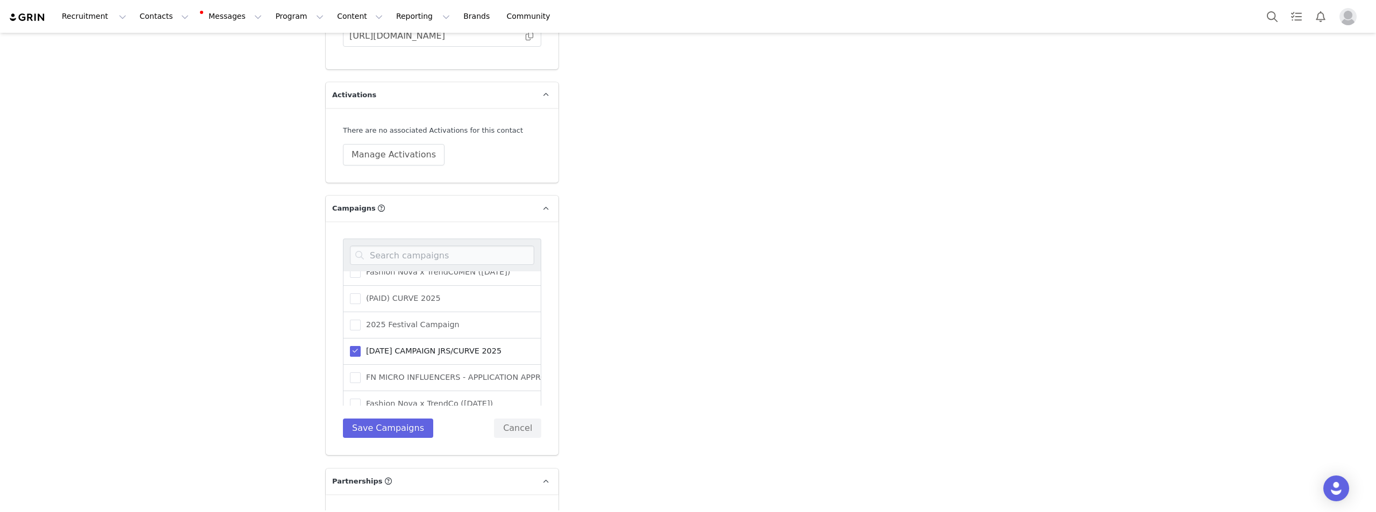
click at [353, 348] on span at bounding box center [355, 351] width 11 height 11
click at [361, 346] on input "[DATE] CAMPAIGN JRS/CURVE 2025" at bounding box center [361, 346] width 0 height 0
click at [350, 294] on span at bounding box center [355, 289] width 11 height 11
click at [361, 284] on input "(PAID) BOMBSHELL 2025" at bounding box center [361, 284] width 0 height 0
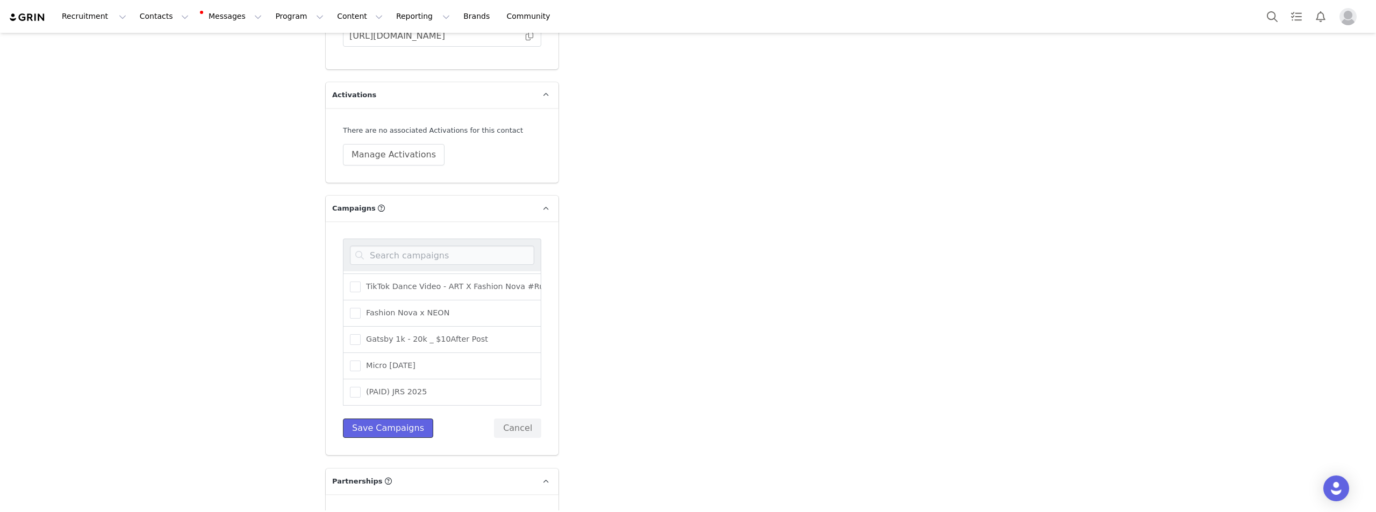
click at [370, 419] on button "Save Campaigns" at bounding box center [388, 428] width 90 height 19
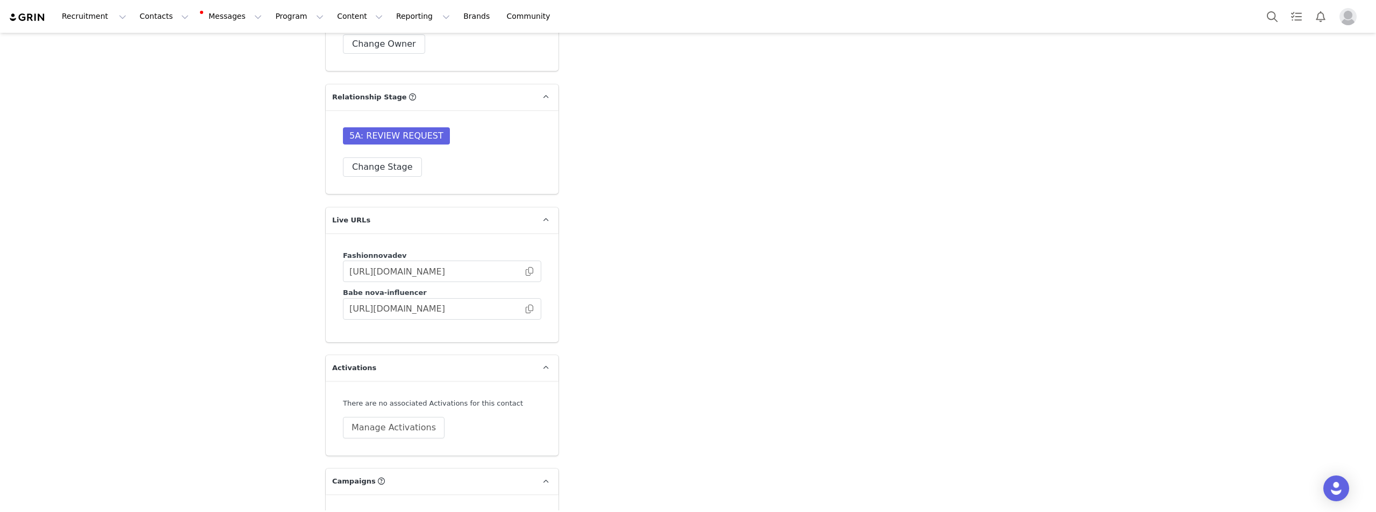
scroll to position [3023, 0]
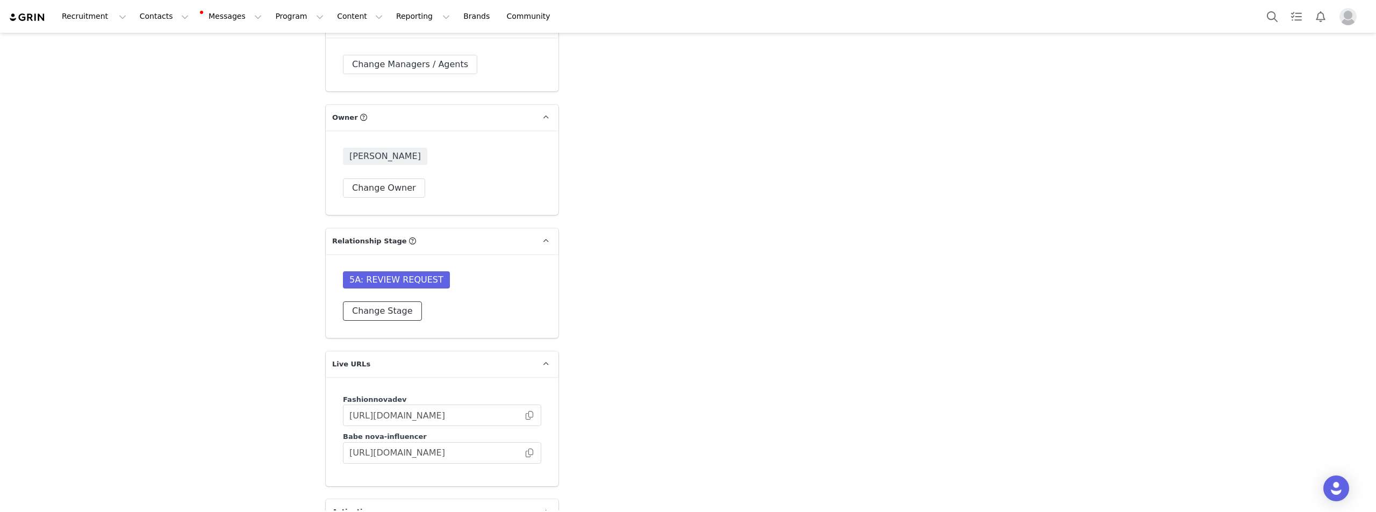
click at [400, 302] on button "Change Stage" at bounding box center [382, 311] width 79 height 19
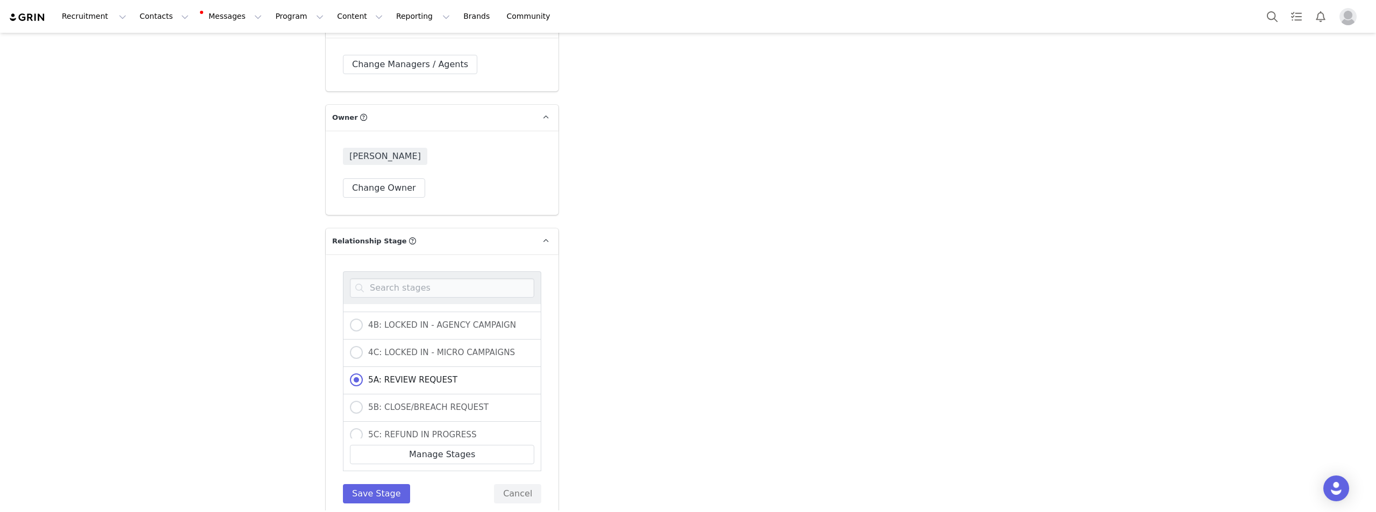
scroll to position [323, 0]
click at [378, 400] on label "6: CLOSED" at bounding box center [381, 407] width 62 height 14
click at [363, 400] on input "6: CLOSED" at bounding box center [356, 407] width 13 height 14
radio input "true"
radio input "false"
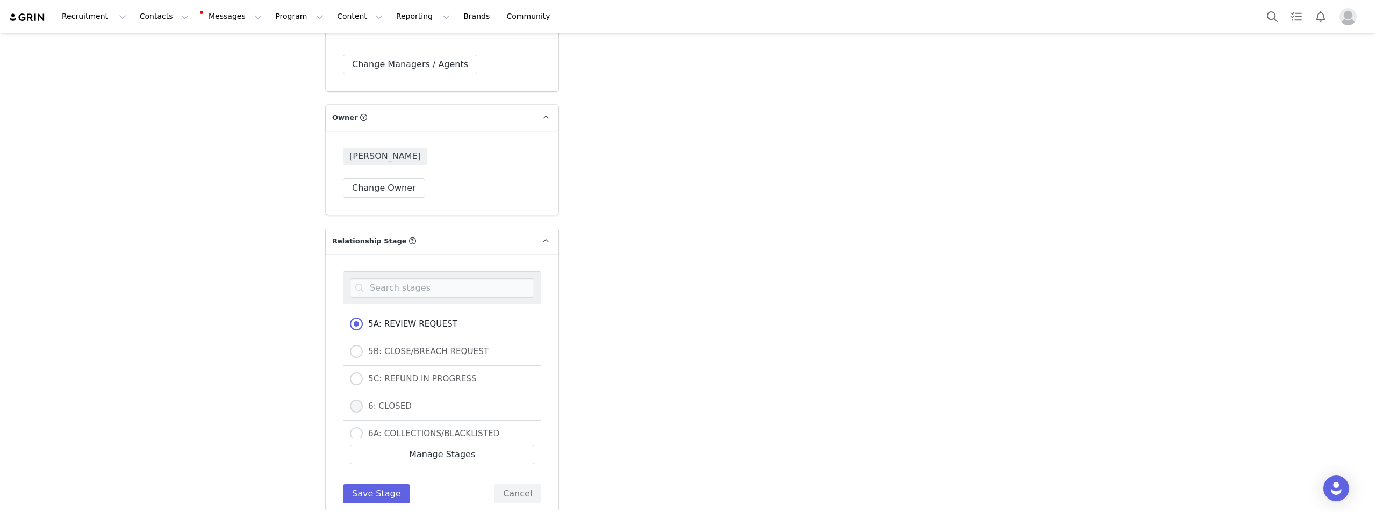
radio input "true"
click at [380, 484] on button "Save Stage" at bounding box center [376, 493] width 67 height 19
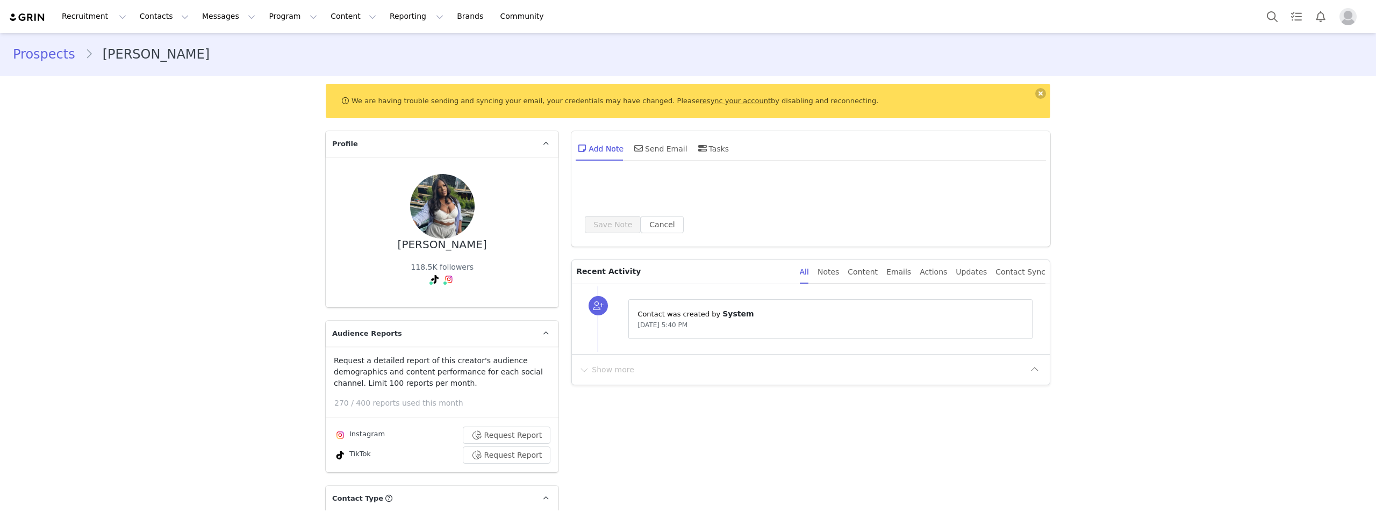
type input "+1 ([GEOGRAPHIC_DATA])"
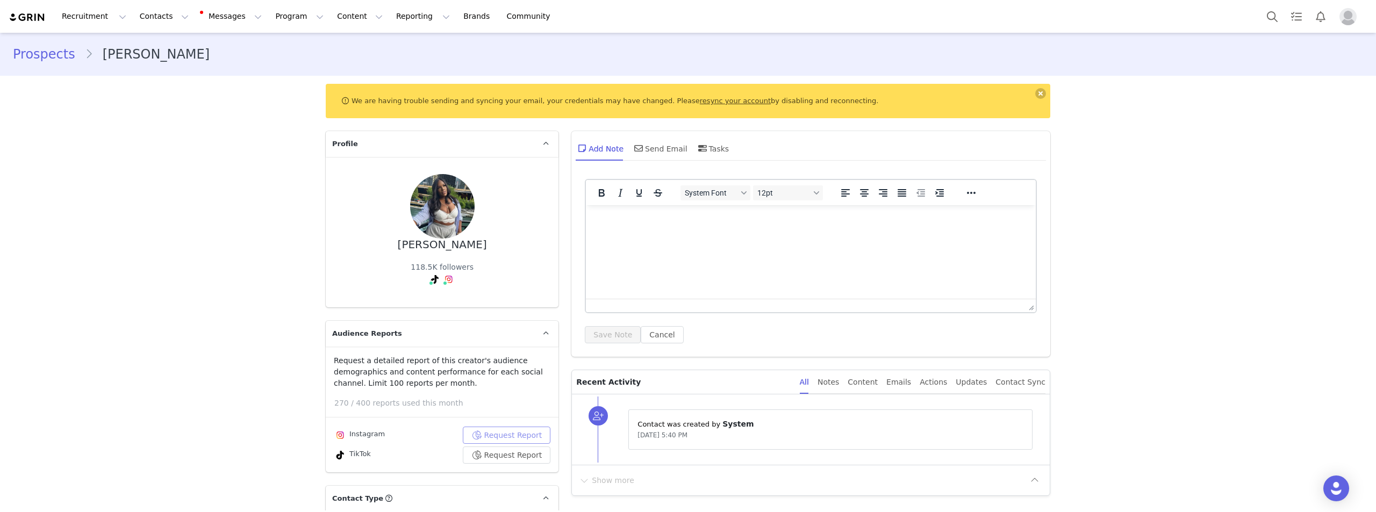
click at [539, 436] on button "Request Report" at bounding box center [507, 435] width 88 height 17
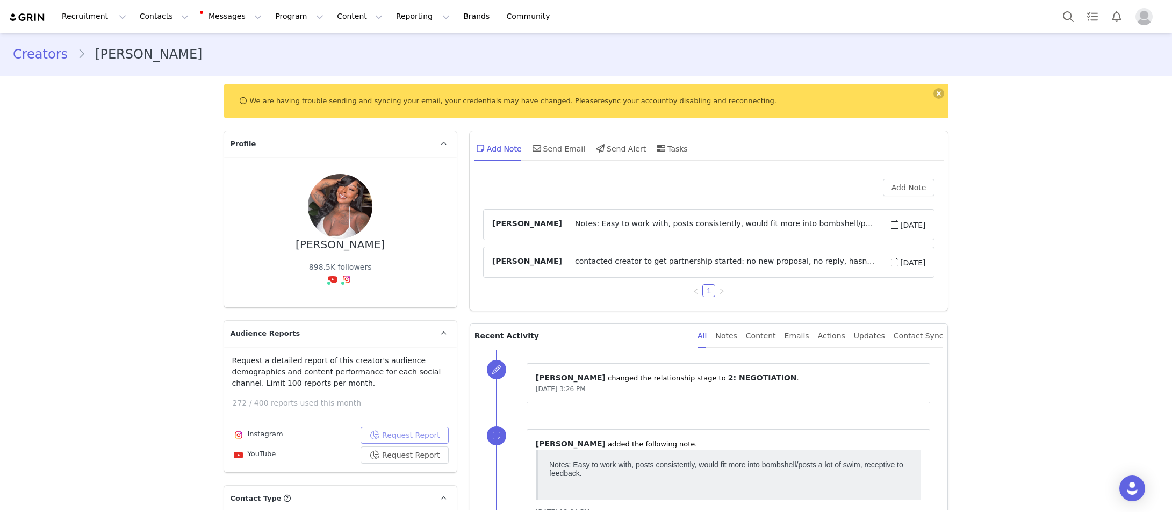
click at [408, 427] on button "Request Report" at bounding box center [405, 435] width 88 height 17
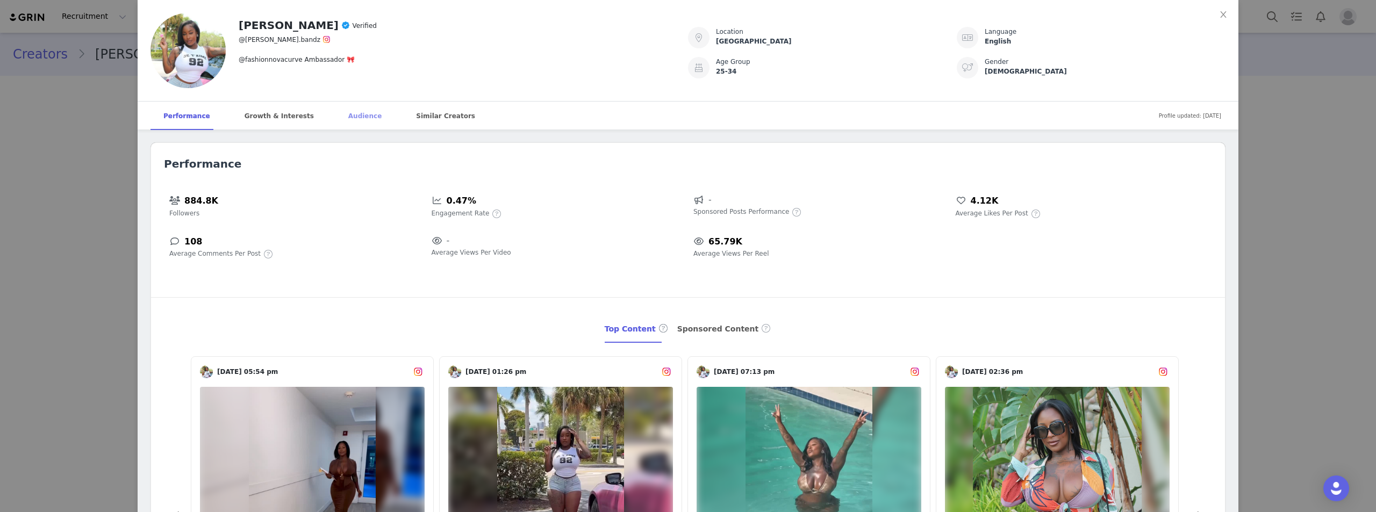
click at [335, 118] on div "Audience" at bounding box center [364, 116] width 59 height 29
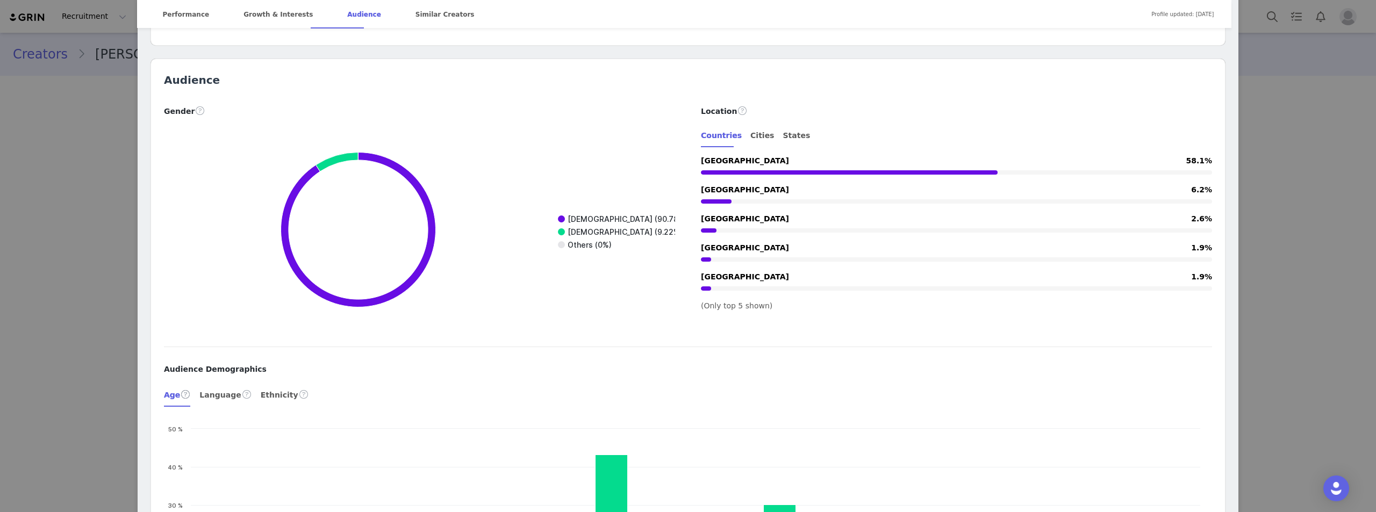
click at [1172, 14] on div "[PERSON_NAME] Verified @[PERSON_NAME].bandz @fashionnovacurve Ambassador 🎀 Loca…" at bounding box center [688, 256] width 1376 height 512
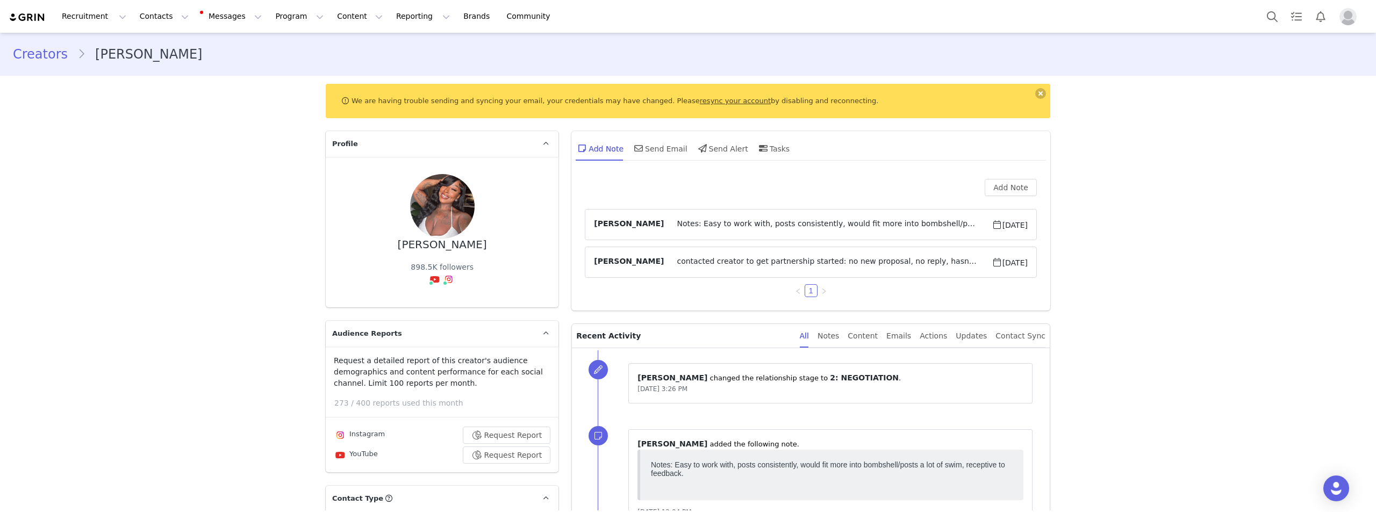
scroll to position [0, 0]
click at [1172, 16] on body "Recruitment Recruitment Creator Search Curated Lists Landing Pages Web Extensio…" at bounding box center [688, 256] width 1376 height 512
click at [1172, 16] on button "Search" at bounding box center [1273, 16] width 24 height 24
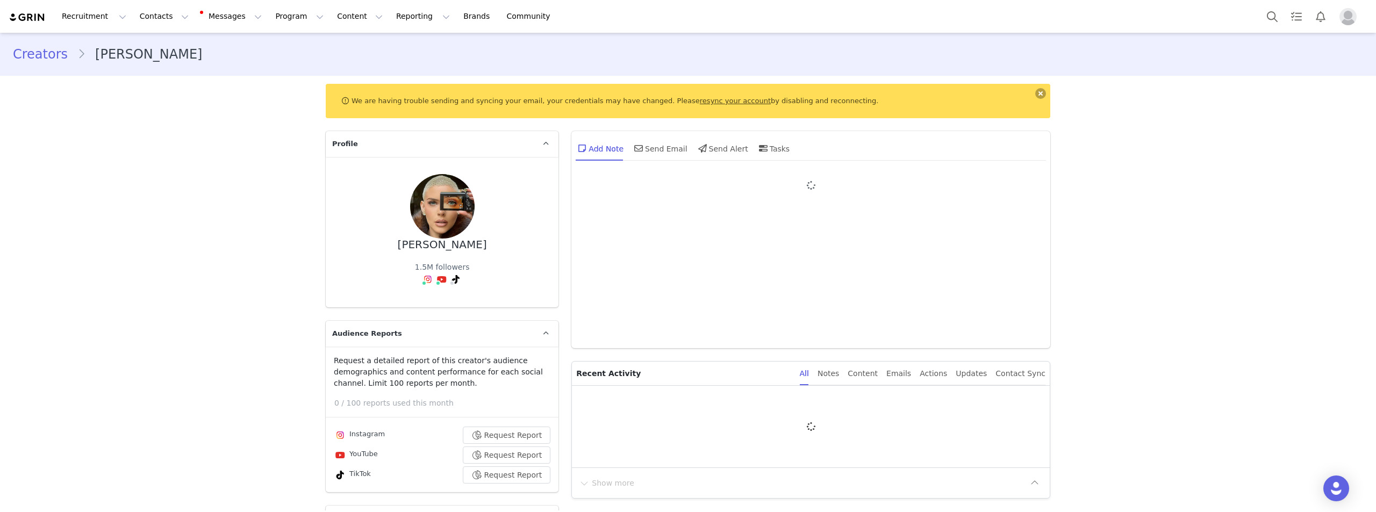
type input "+1 ([GEOGRAPHIC_DATA])"
click at [1036, 94] on button at bounding box center [1040, 93] width 11 height 11
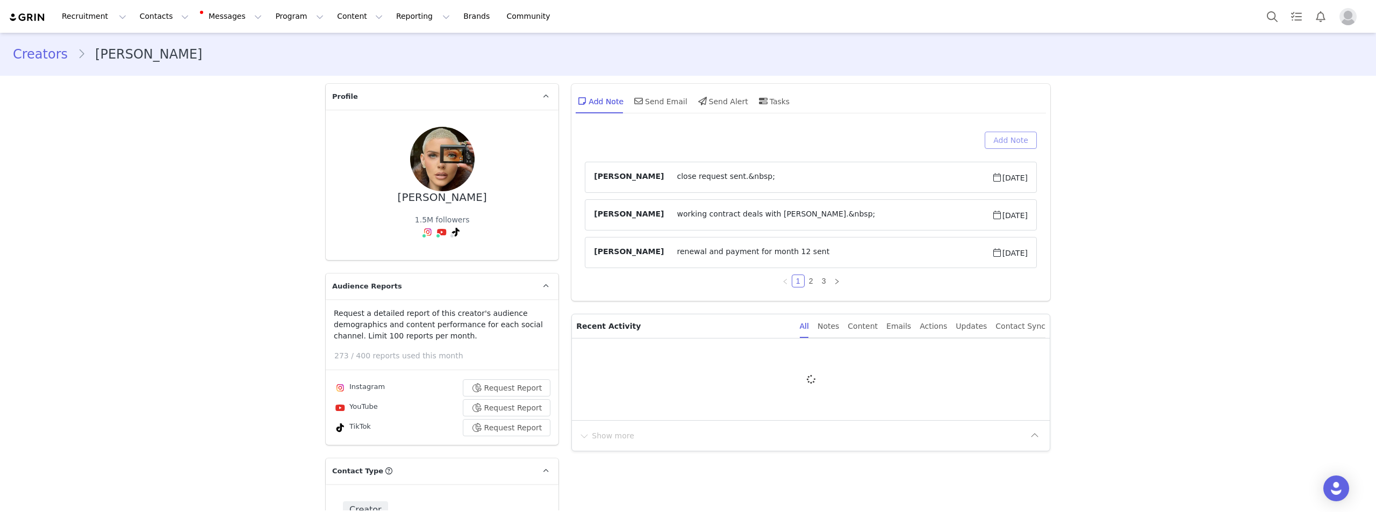
click at [1015, 137] on button "Add Note" at bounding box center [1011, 140] width 52 height 17
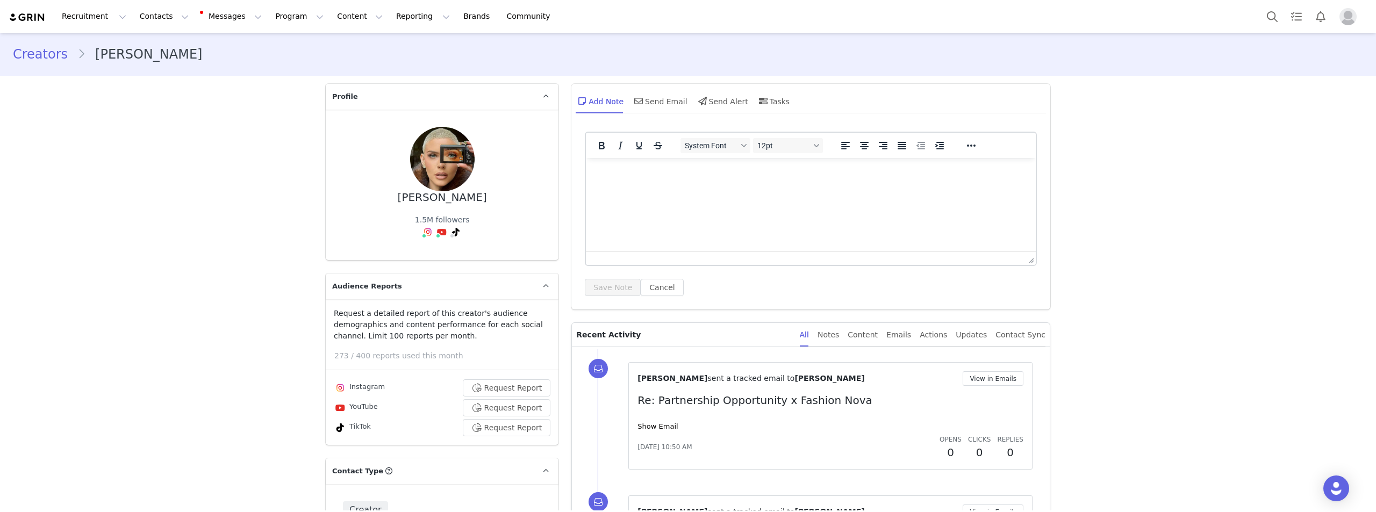
click at [668, 187] on html at bounding box center [811, 172] width 450 height 29
click at [603, 280] on button "Save Note" at bounding box center [613, 287] width 56 height 17
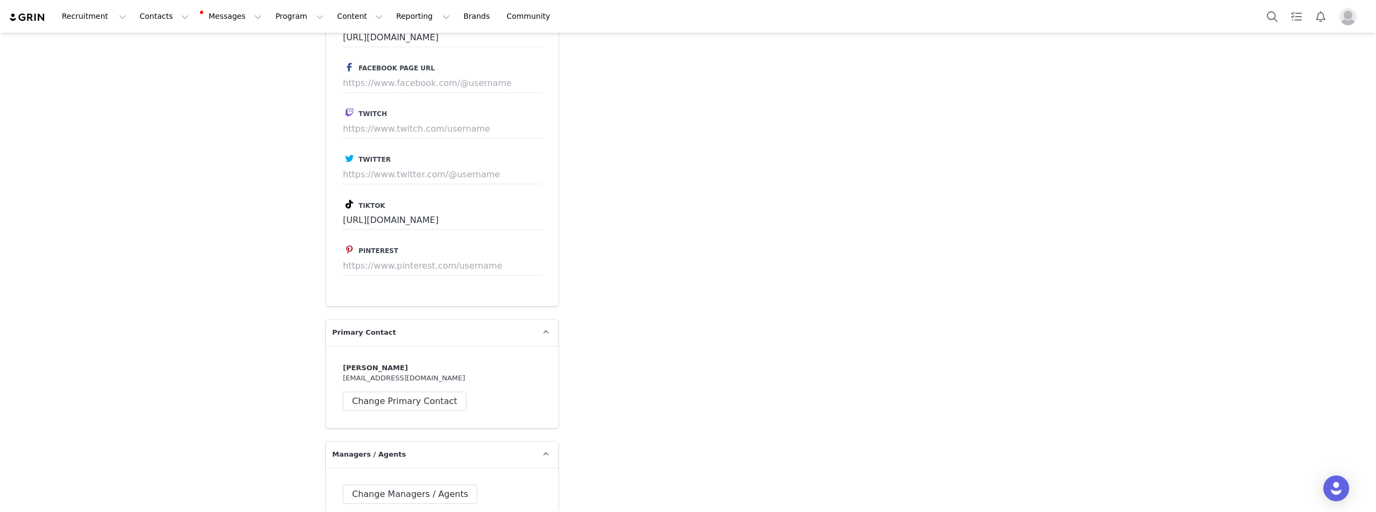
scroll to position [3225, 0]
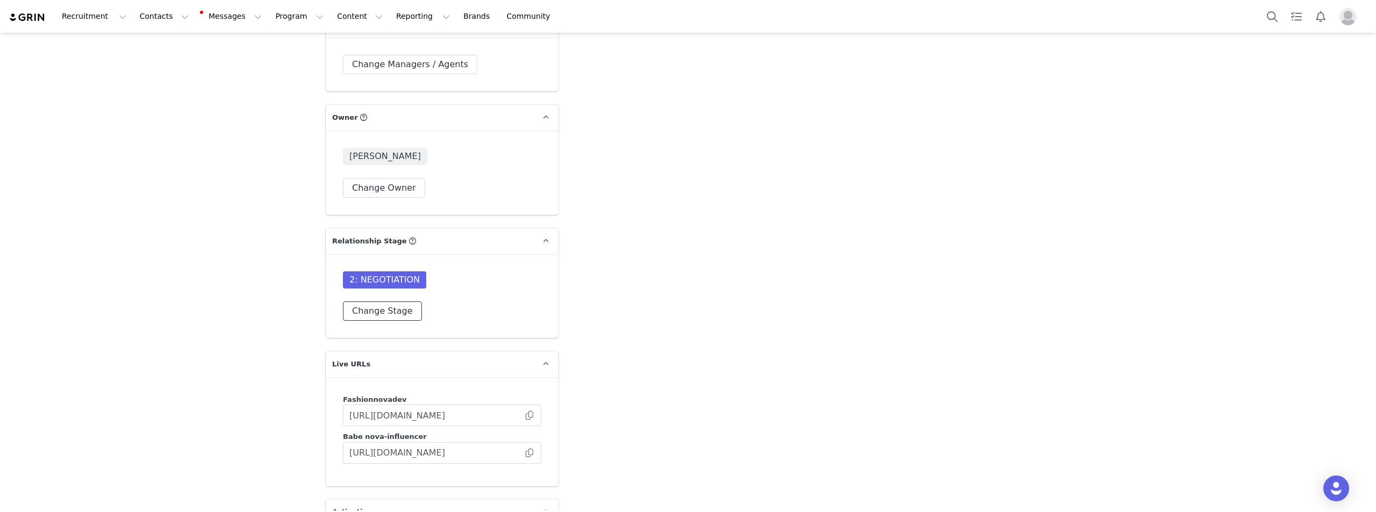
click at [380, 302] on button "Change Stage" at bounding box center [382, 311] width 79 height 19
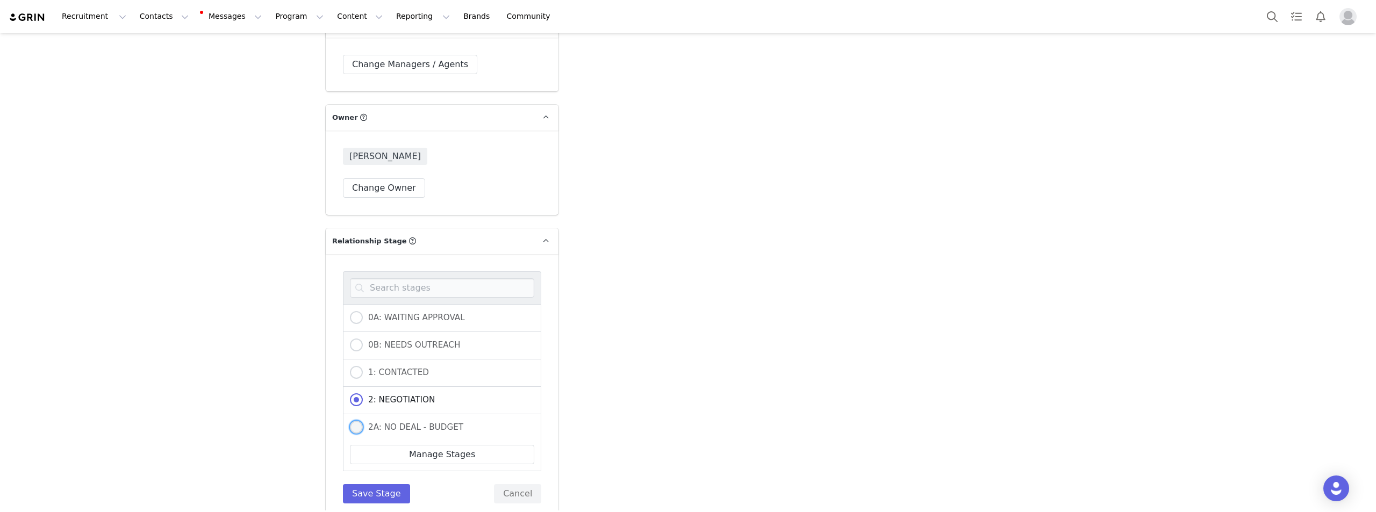
click at [436, 421] on label "2A: NO DEAL - BUDGET" at bounding box center [406, 428] width 113 height 14
click at [363, 421] on input "2A: NO DEAL - BUDGET" at bounding box center [356, 428] width 13 height 14
radio input "true"
radio input "false"
radio input "true"
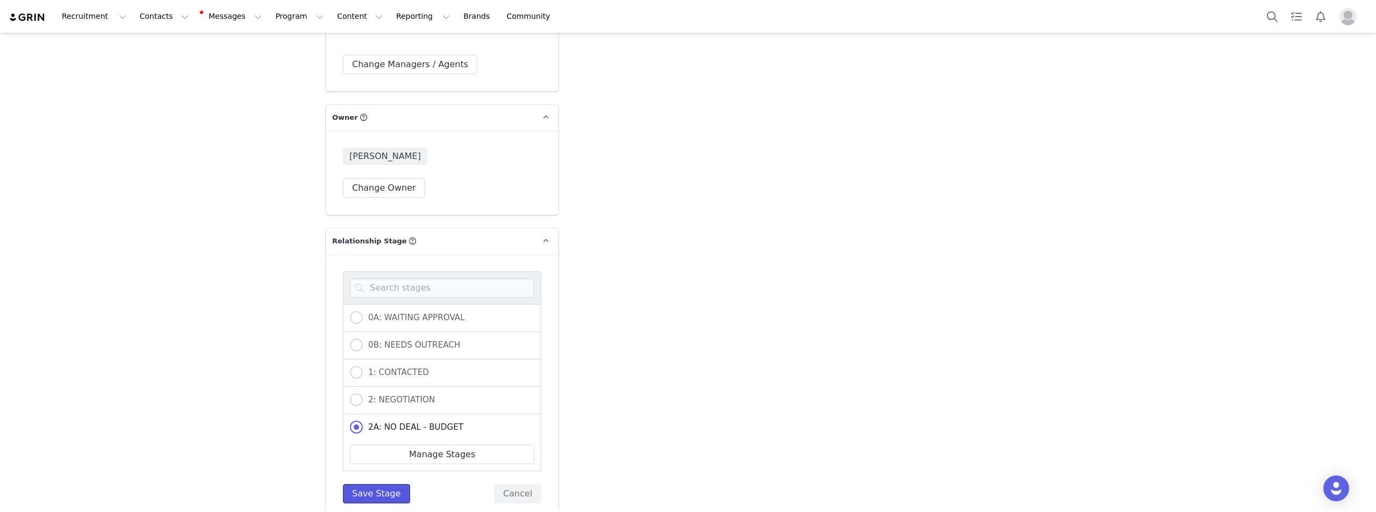
click at [380, 484] on button "Save Stage" at bounding box center [376, 493] width 67 height 19
